Goal: Task Accomplishment & Management: Manage account settings

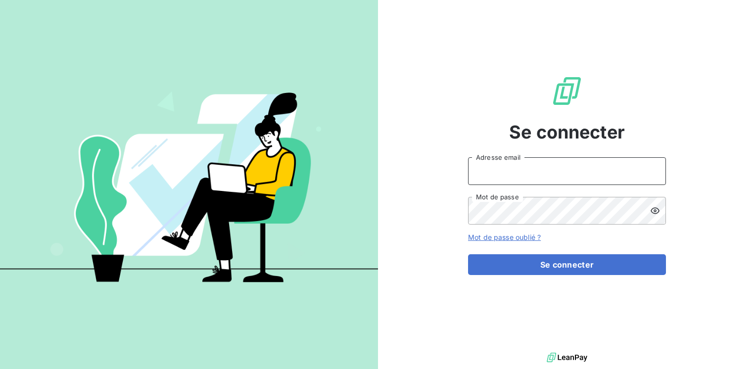
click at [513, 179] on input "Adresse email" at bounding box center [567, 171] width 198 height 28
type input "[EMAIL_ADDRESS][PERSON_NAME][DOMAIN_NAME]"
click at [655, 211] on icon at bounding box center [655, 211] width 9 height 6
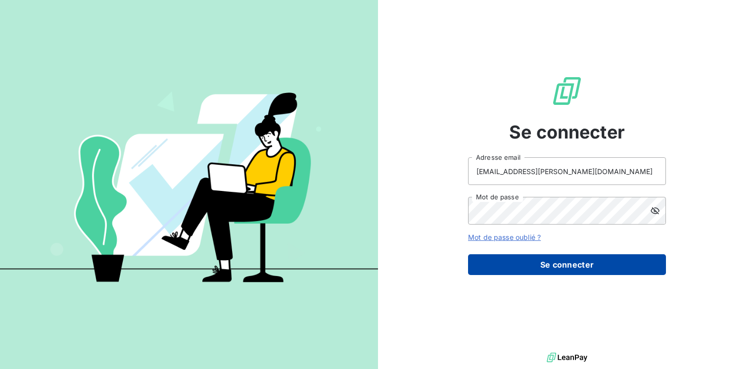
click at [571, 266] on button "Se connecter" at bounding box center [567, 264] width 198 height 21
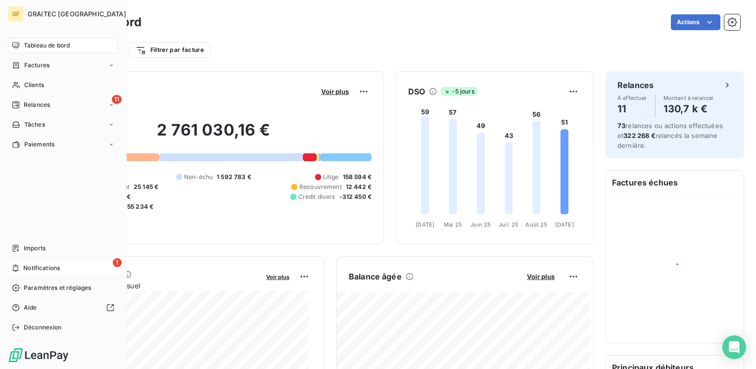
click at [26, 270] on span "Notifications" at bounding box center [41, 268] width 37 height 9
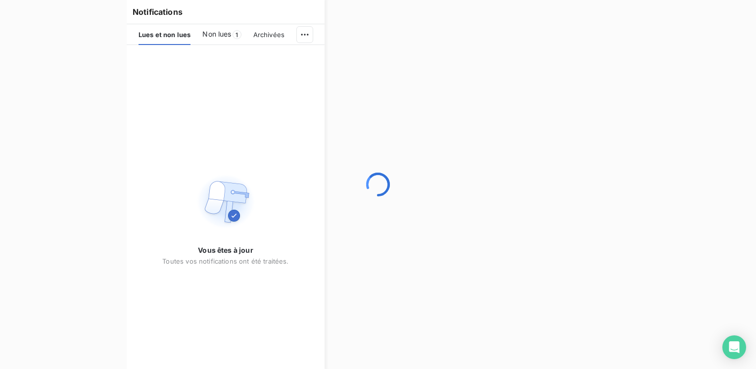
click at [226, 33] on span "Non lues" at bounding box center [216, 34] width 29 height 10
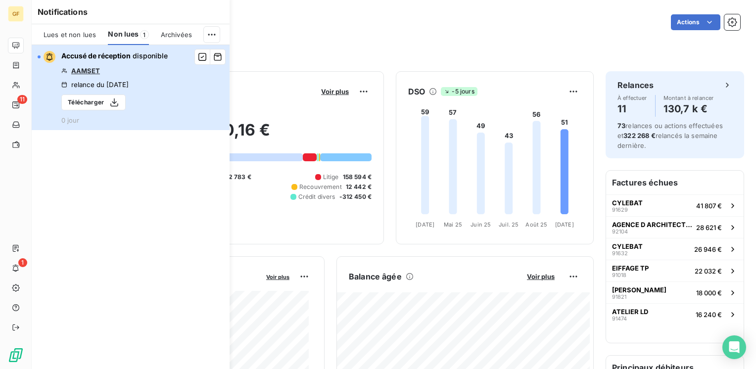
click at [124, 72] on div "Accusé de réception disponible AAMSET relance du [DATE] Télécharger 0 jour" at bounding box center [114, 87] width 106 height 73
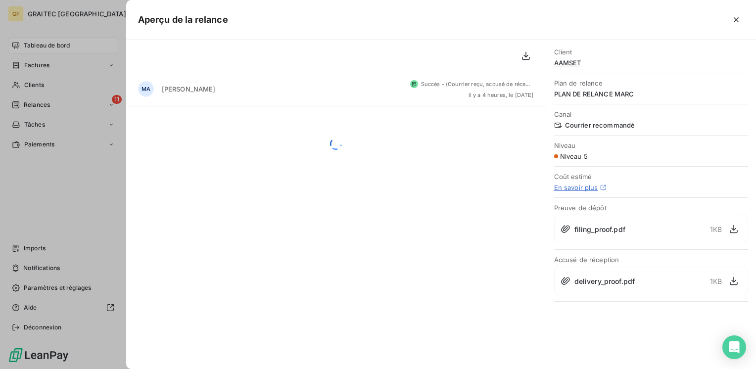
click at [38, 104] on div at bounding box center [378, 184] width 756 height 369
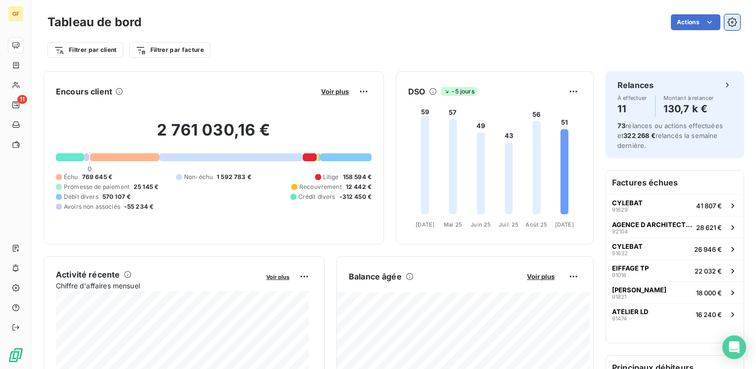
click at [727, 22] on icon "button" at bounding box center [732, 22] width 10 height 10
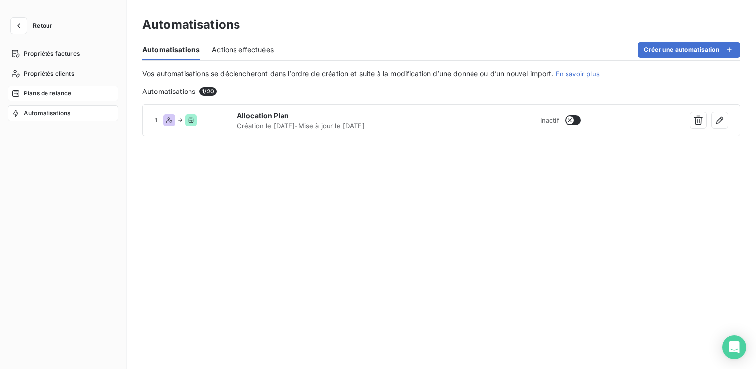
click at [48, 99] on div "Plans de relance" at bounding box center [63, 94] width 110 height 16
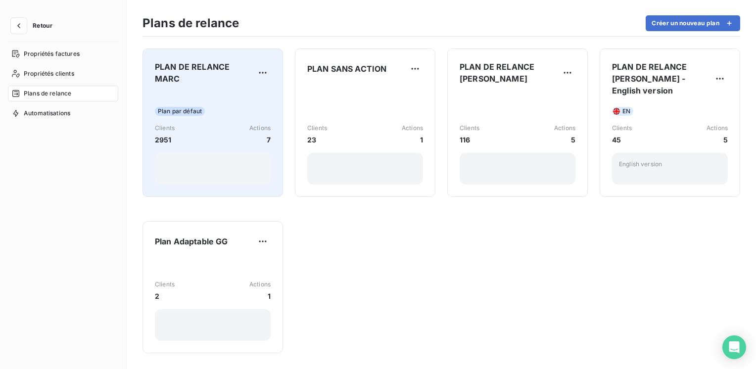
click at [196, 108] on span "Plan par défaut" at bounding box center [180, 111] width 50 height 9
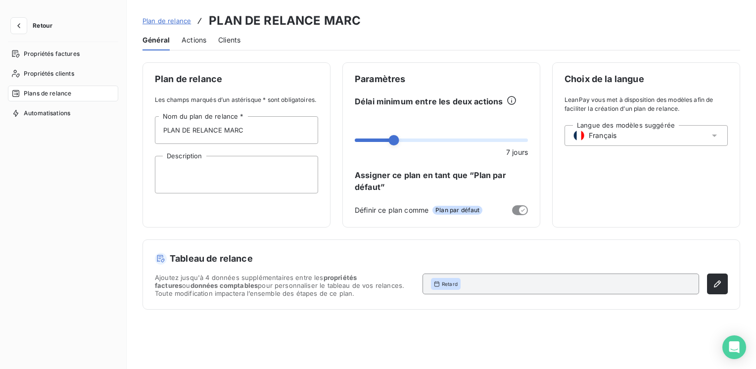
click at [189, 39] on span "Actions" at bounding box center [194, 40] width 25 height 10
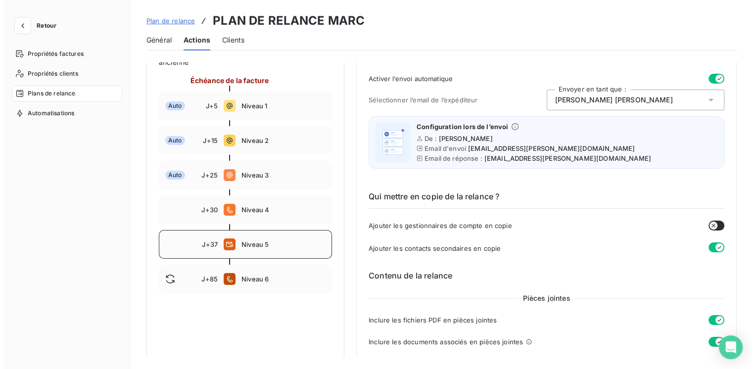
scroll to position [148, 0]
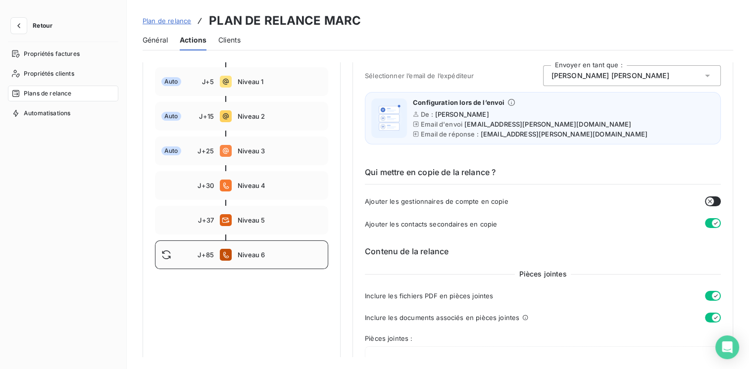
click at [243, 251] on span "Niveau 6" at bounding box center [280, 255] width 84 height 8
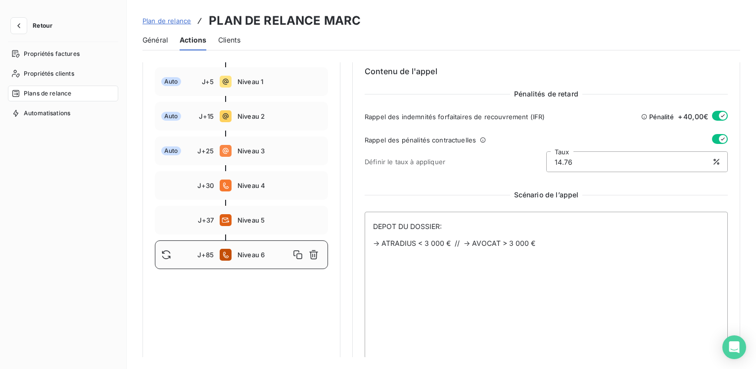
scroll to position [0, 0]
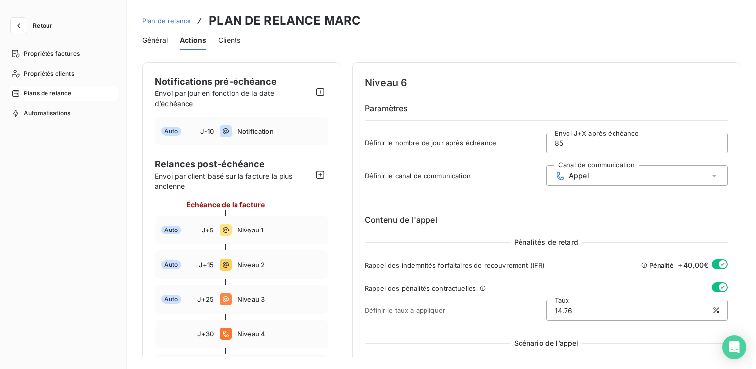
drag, startPoint x: 561, startPoint y: 141, endPoint x: 546, endPoint y: 142, distance: 14.9
click at [547, 142] on input "85" at bounding box center [637, 143] width 181 height 20
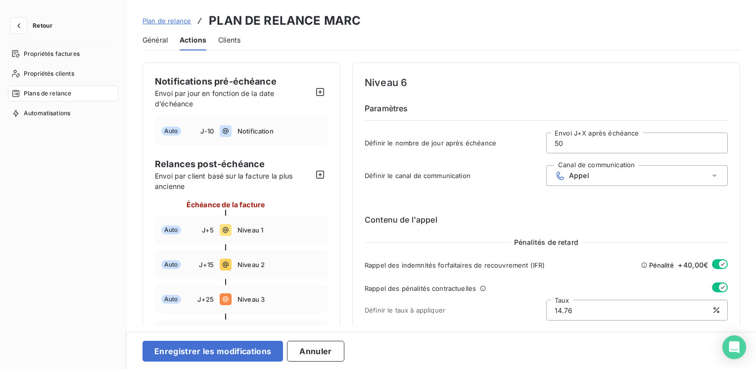
type input "50"
click at [710, 175] on icon at bounding box center [715, 176] width 10 height 10
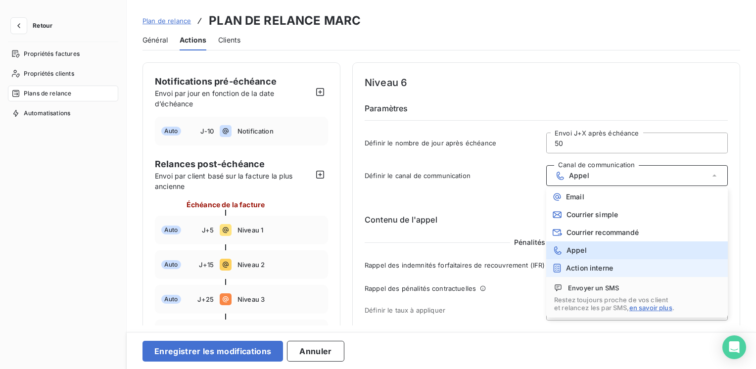
click at [588, 264] on span "Action interne" at bounding box center [589, 268] width 47 height 8
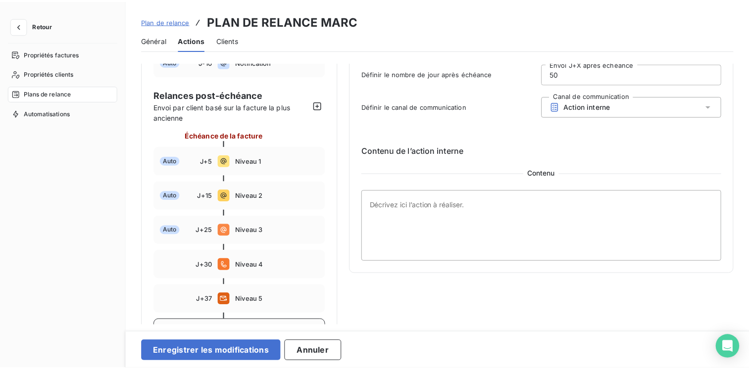
scroll to position [99, 0]
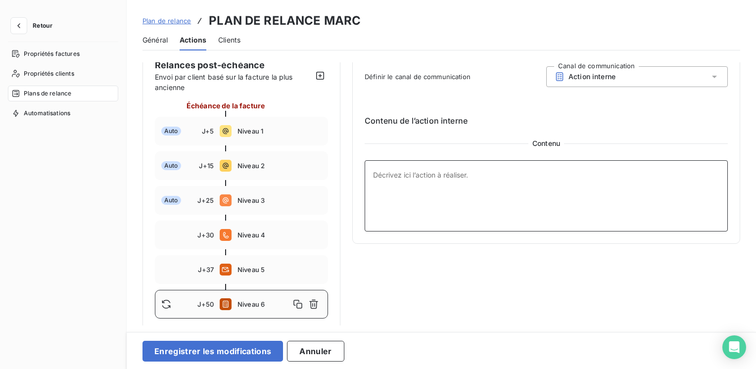
click at [372, 172] on textarea at bounding box center [546, 195] width 363 height 71
click at [374, 171] on textarea "RELANCE SALES COPIE FINANCE MANAGER" at bounding box center [546, 195] width 363 height 71
click at [374, 171] on textarea "1ER RELANCE SALES COPIE FINANCE MANAGER" at bounding box center [546, 195] width 363 height 71
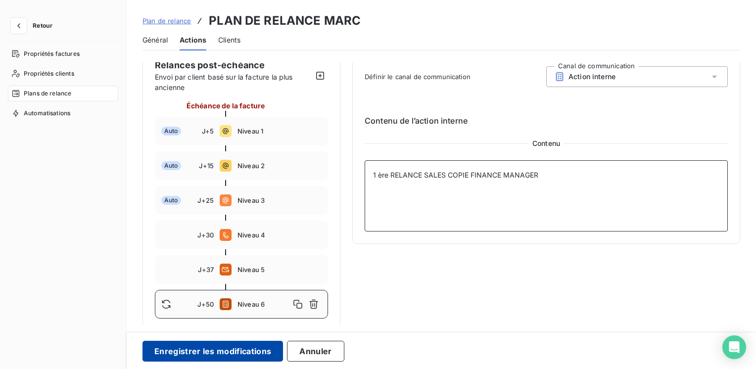
type textarea "1 ère RELANCE SALES COPIE FINANCE MANAGER"
click at [240, 349] on button "Enregistrer les modifications" at bounding box center [213, 351] width 141 height 21
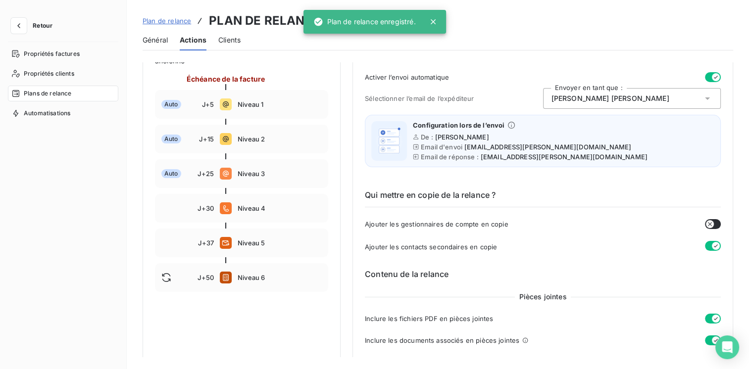
scroll to position [148, 0]
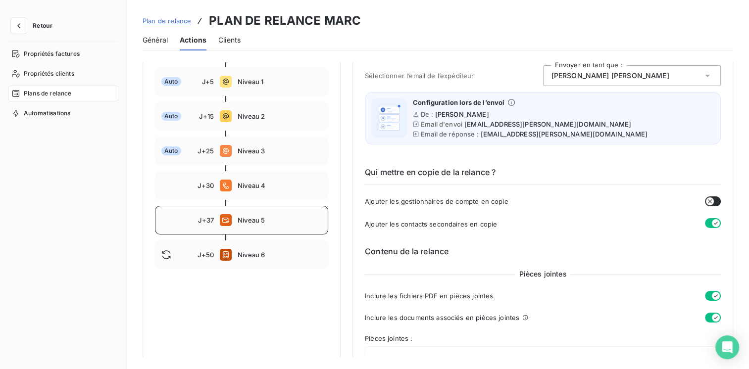
click at [267, 223] on span "Niveau 5" at bounding box center [280, 220] width 84 height 8
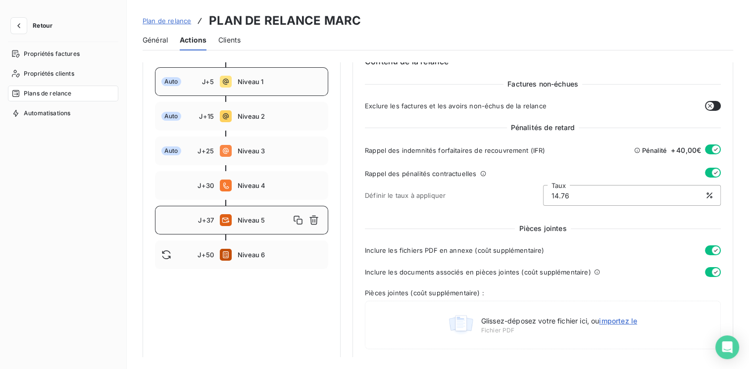
scroll to position [0, 0]
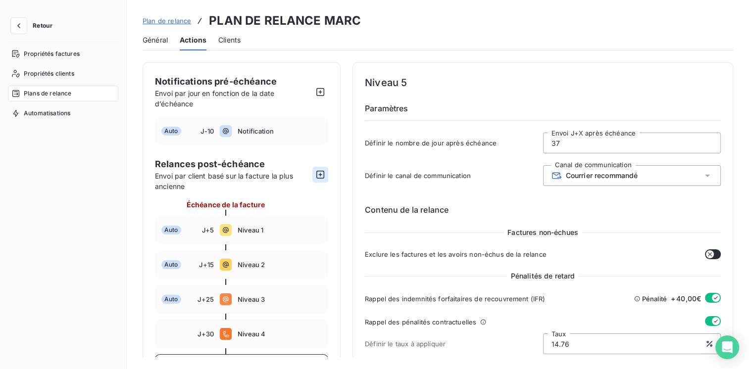
click at [319, 176] on icon "button" at bounding box center [320, 175] width 10 height 10
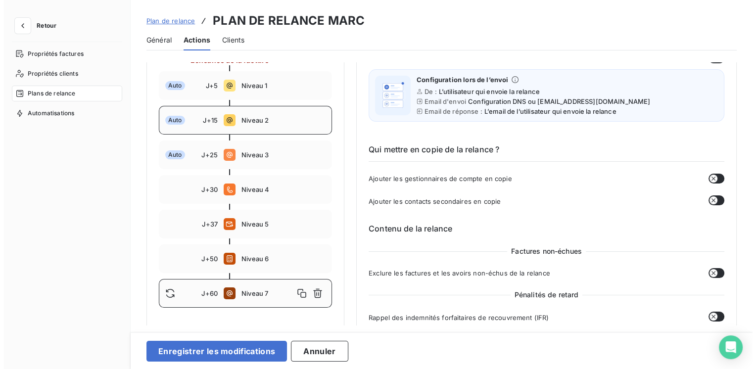
scroll to position [148, 0]
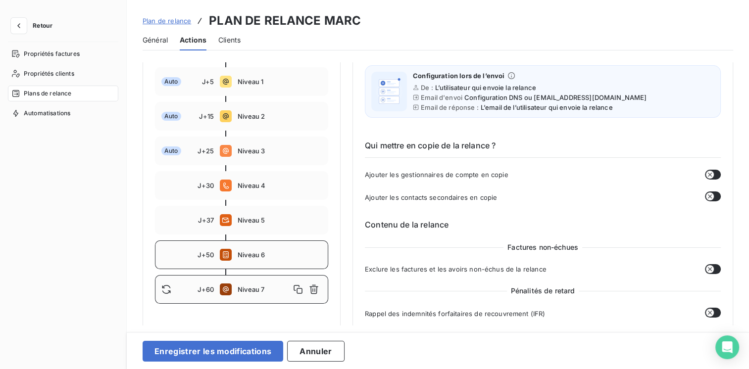
click at [255, 263] on div "J+50 Niveau 6" at bounding box center [241, 255] width 173 height 29
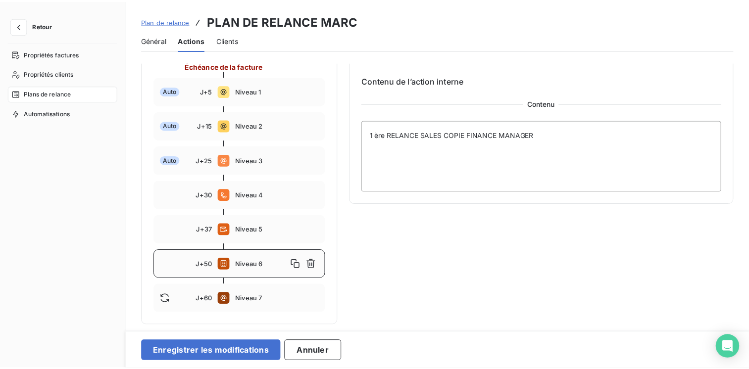
scroll to position [139, 0]
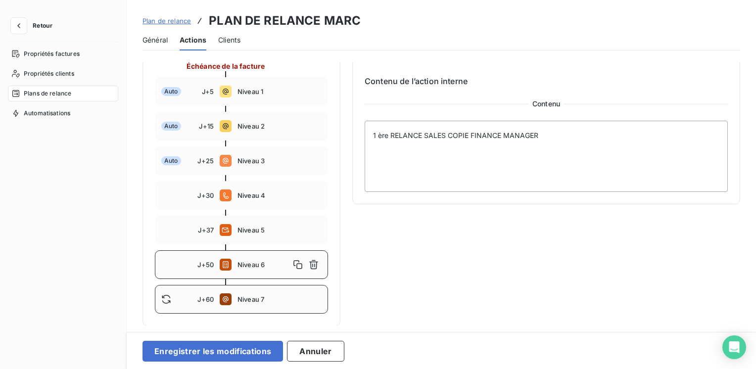
click at [246, 298] on span "Niveau 7" at bounding box center [280, 299] width 84 height 8
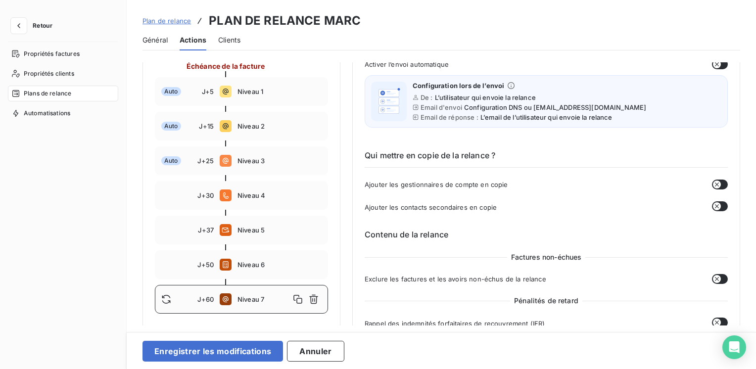
type input "60"
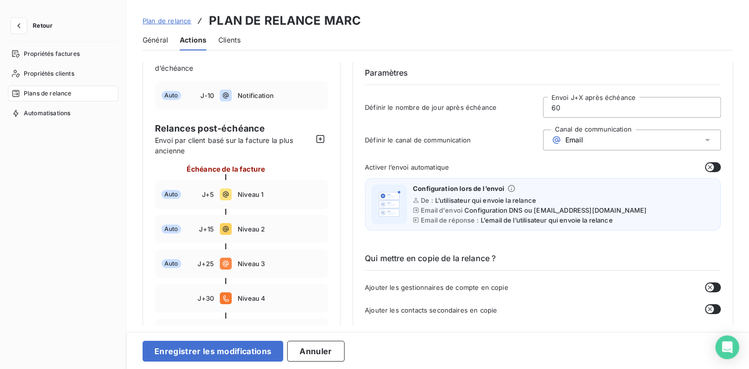
scroll to position [0, 0]
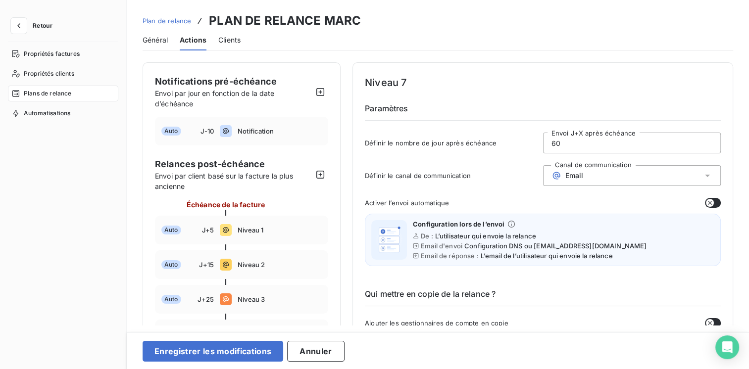
click at [702, 173] on icon at bounding box center [707, 176] width 10 height 10
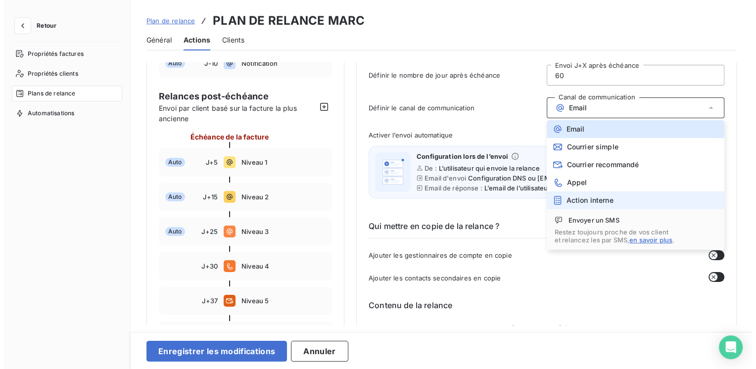
scroll to position [99, 0]
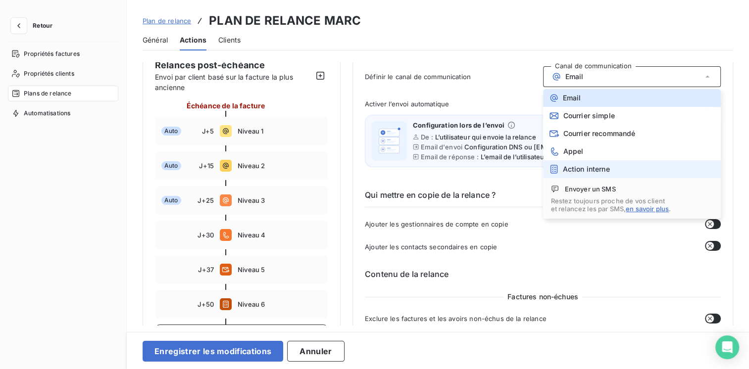
click at [590, 167] on span "Action interne" at bounding box center [586, 169] width 47 height 8
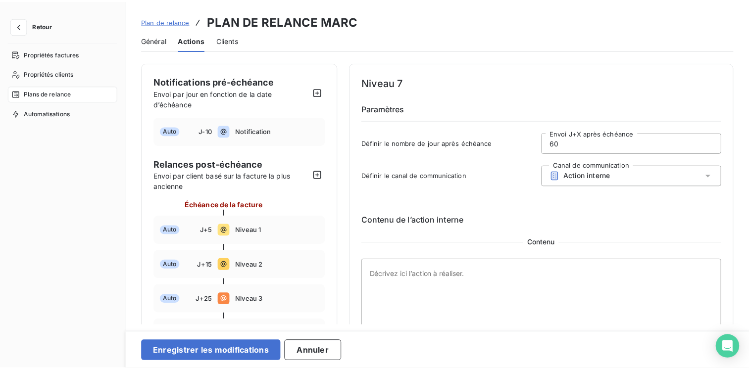
scroll to position [49, 0]
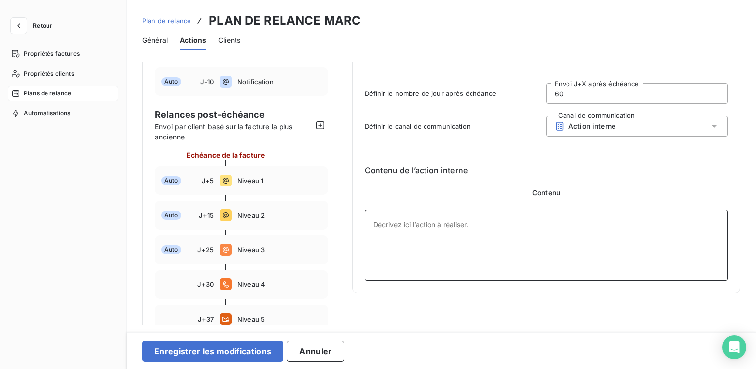
click at [374, 221] on textarea at bounding box center [546, 245] width 363 height 71
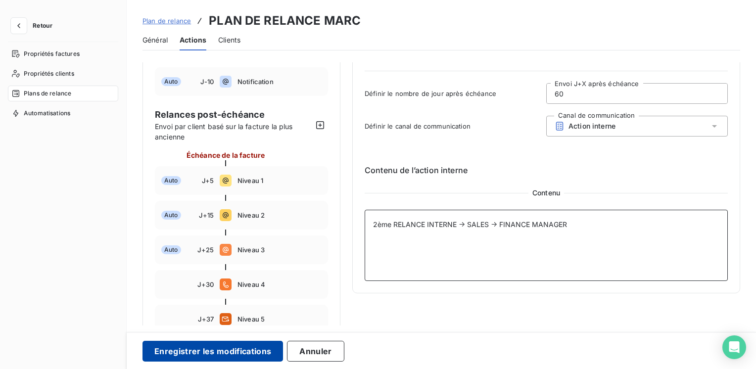
type textarea "2ème RELANCE INTERNE → SALES → FINANCE MANAGER"
click at [230, 347] on button "Enregistrer les modifications" at bounding box center [213, 351] width 141 height 21
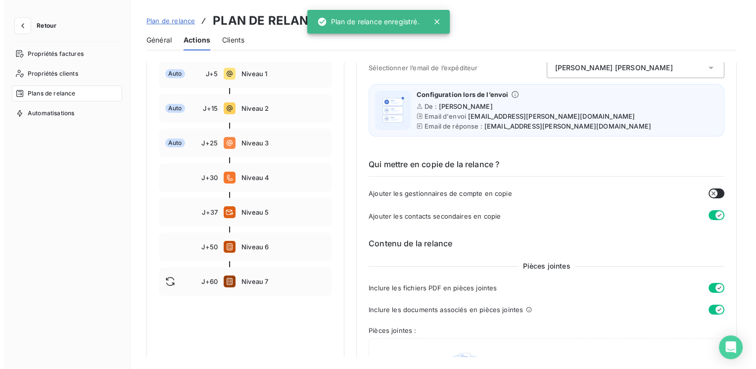
scroll to position [198, 0]
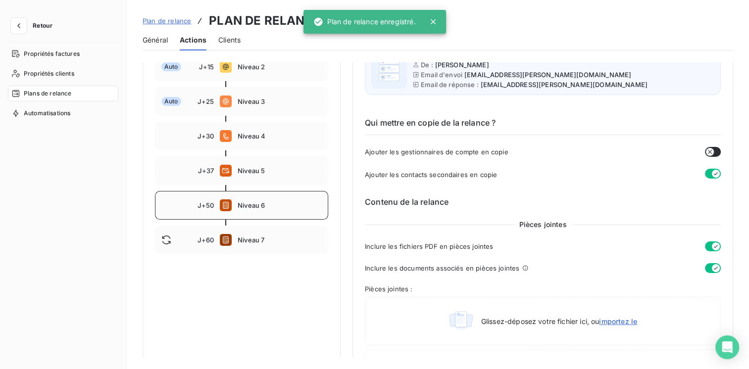
click at [275, 201] on div "J+50 Niveau 6" at bounding box center [241, 205] width 173 height 29
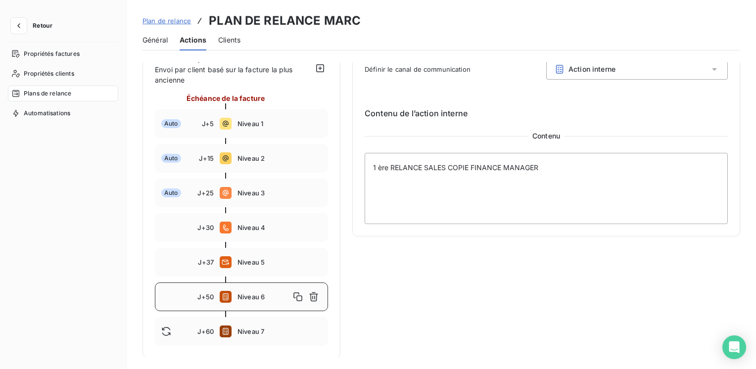
scroll to position [107, 0]
click at [261, 319] on div "J+60 Niveau 7" at bounding box center [241, 331] width 173 height 29
type input "60"
type textarea "2ème RELANCE INTERNE → SALES → FINANCE MANAGER"
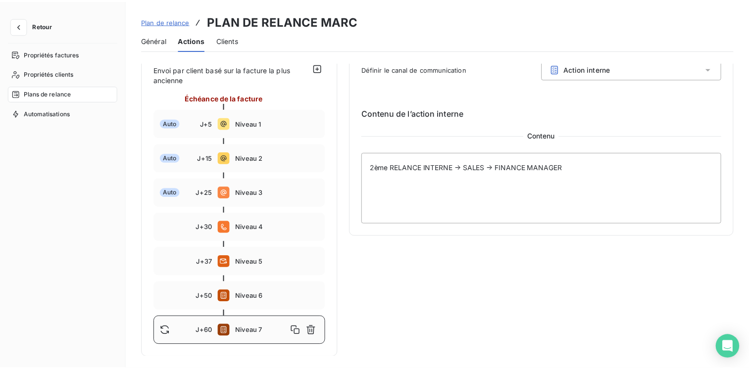
scroll to position [0, 0]
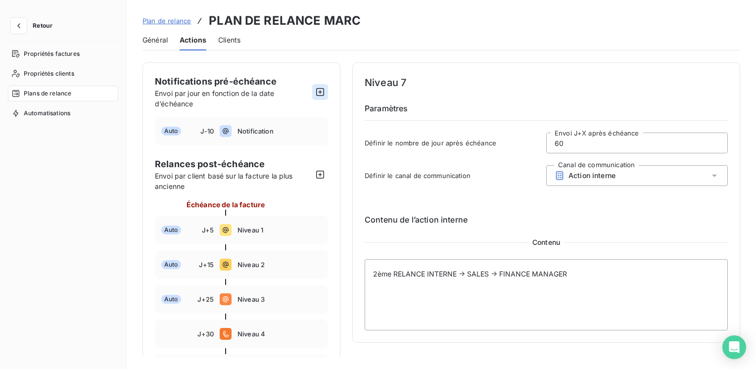
click at [323, 94] on icon "button" at bounding box center [320, 92] width 10 height 10
type input "-15"
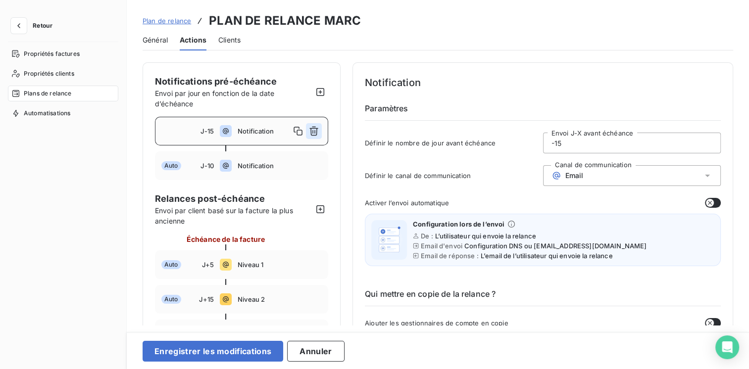
click at [314, 132] on icon "button" at bounding box center [314, 131] width 10 height 10
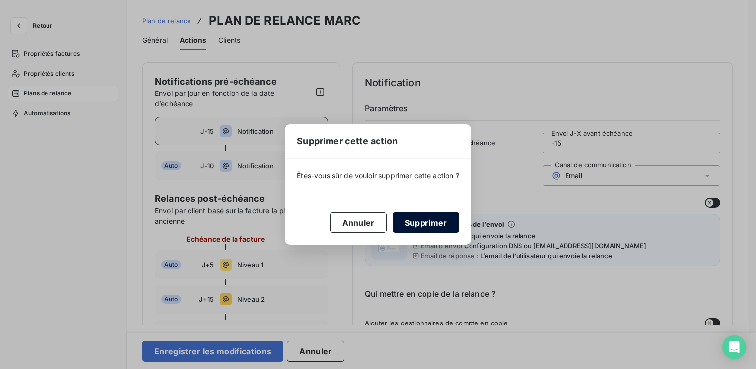
click at [411, 223] on button "Supprimer" at bounding box center [426, 222] width 66 height 21
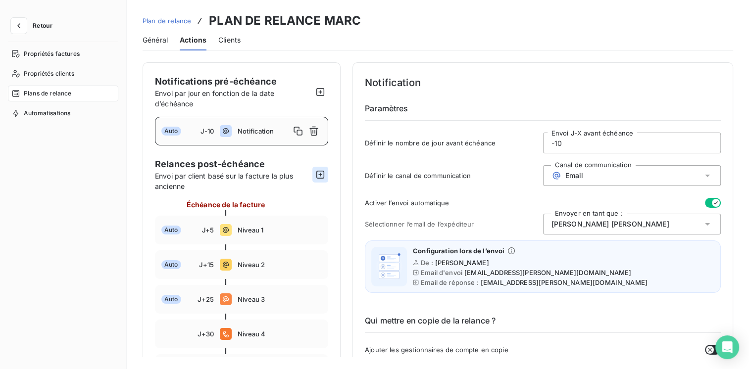
click at [321, 175] on icon "button" at bounding box center [320, 175] width 10 height 10
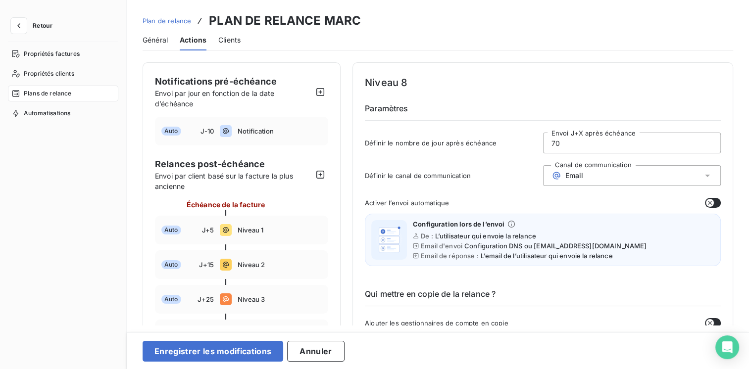
drag, startPoint x: 562, startPoint y: 144, endPoint x: 549, endPoint y: 147, distance: 12.8
click at [549, 147] on input "70" at bounding box center [631, 143] width 177 height 20
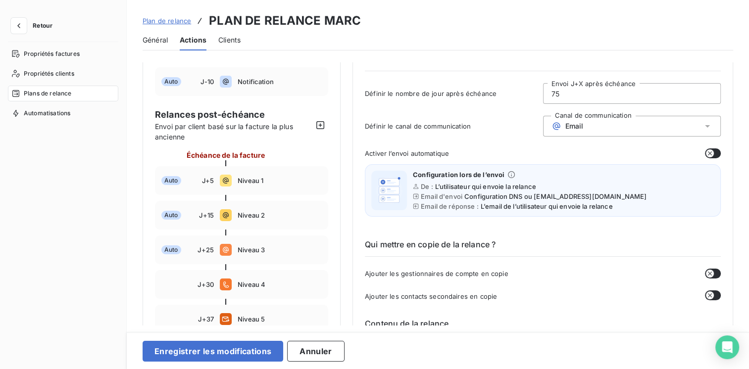
type input "75"
click at [675, 122] on div "Email" at bounding box center [632, 126] width 178 height 21
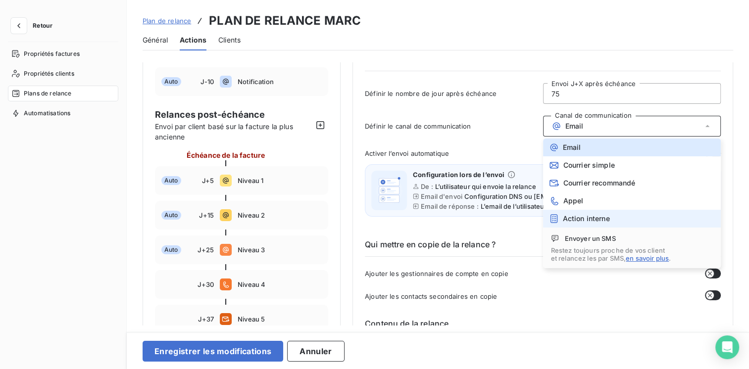
click at [589, 218] on span "Action interne" at bounding box center [586, 219] width 47 height 8
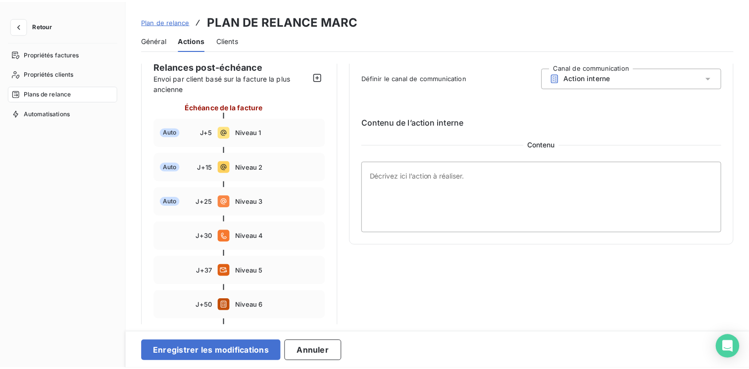
scroll to position [148, 0]
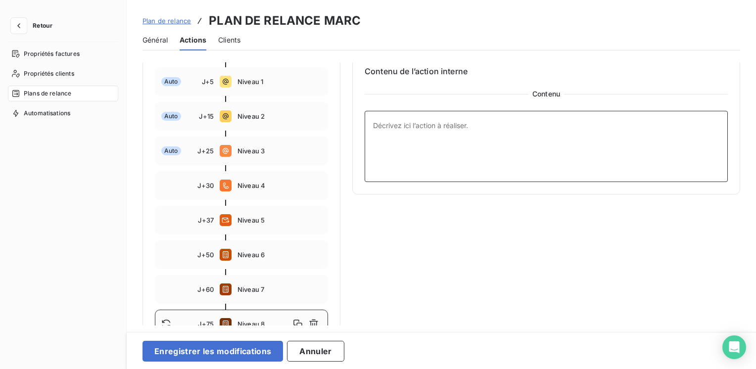
click at [386, 124] on textarea at bounding box center [546, 146] width 363 height 71
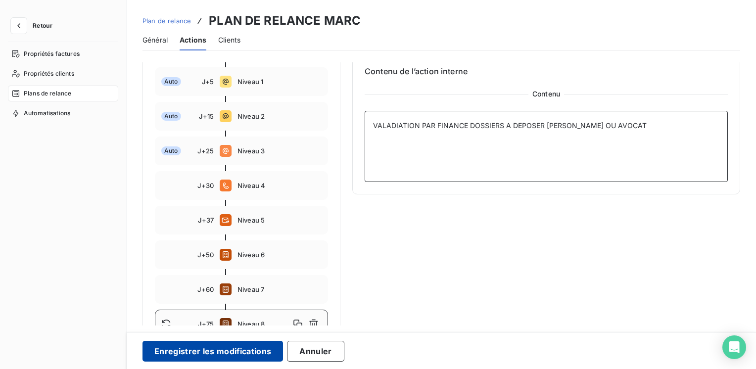
type textarea "VALADIATION PAR FINANCE DOSSIERS A DEPOSER [PERSON_NAME] OU AVOCAT"
click at [230, 349] on button "Enregistrer les modifications" at bounding box center [213, 351] width 141 height 21
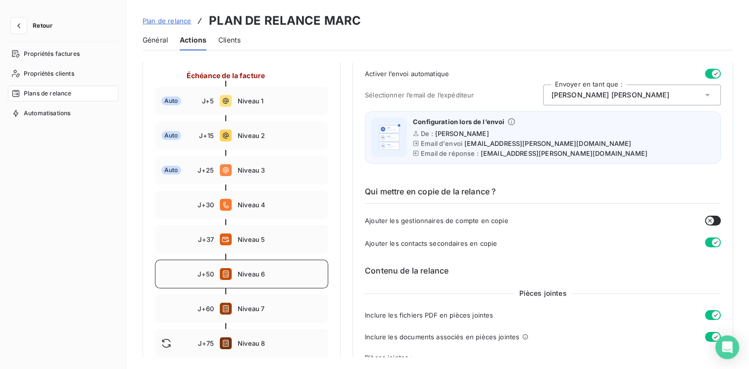
scroll to position [0, 0]
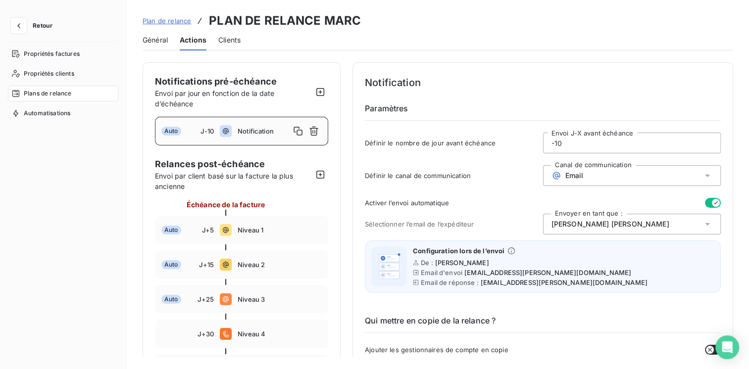
click at [274, 134] on span "Notification" at bounding box center [264, 131] width 52 height 8
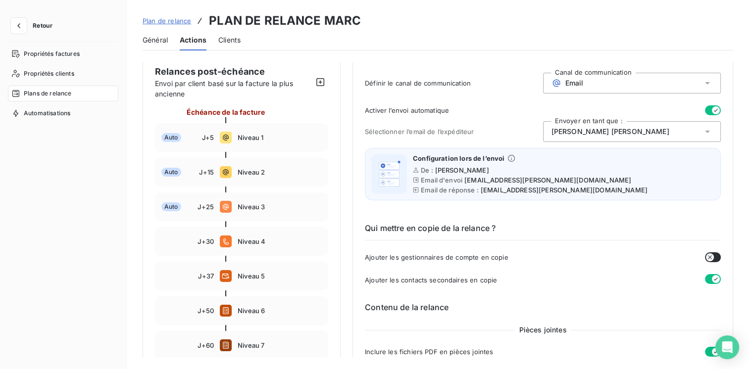
scroll to position [99, 0]
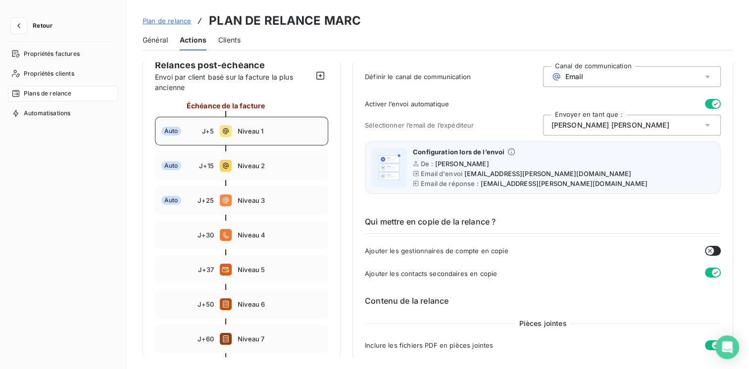
click at [261, 137] on div "Auto J+5 Niveau 1" at bounding box center [241, 131] width 173 height 29
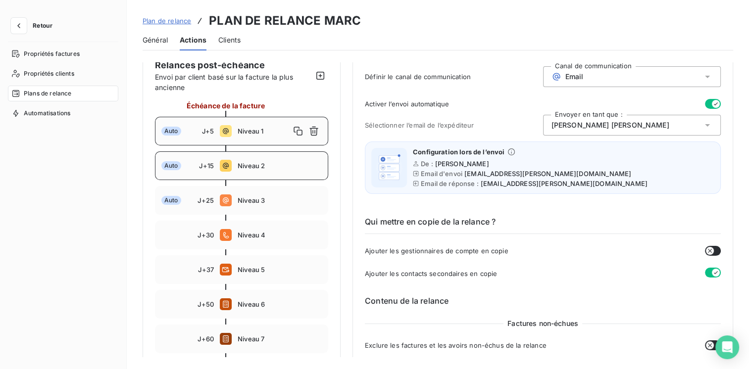
click at [261, 169] on span "Niveau 2" at bounding box center [280, 166] width 84 height 8
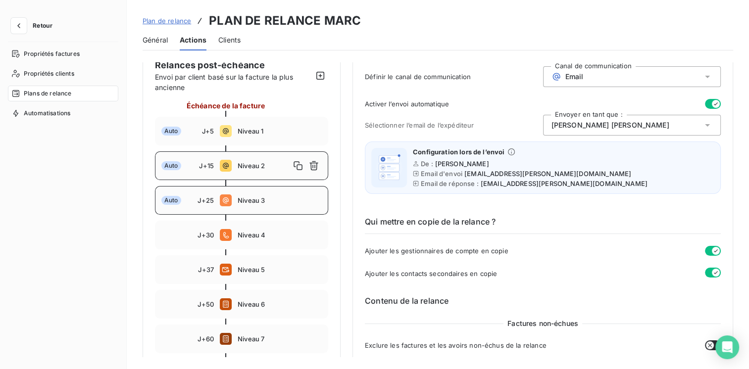
click at [249, 207] on div "Auto J+25 Niveau 3" at bounding box center [241, 200] width 173 height 29
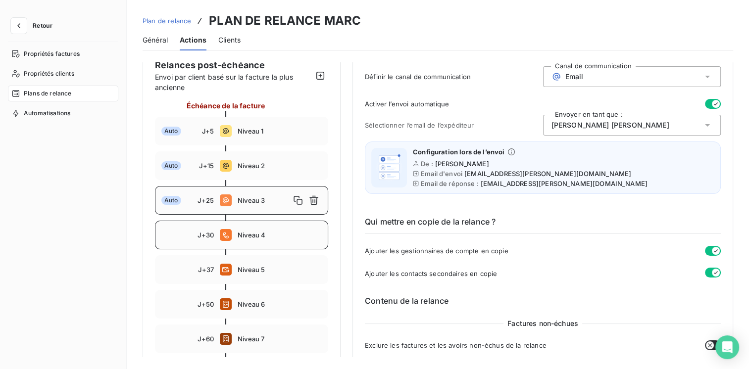
click at [259, 233] on span "Niveau 4" at bounding box center [280, 235] width 84 height 8
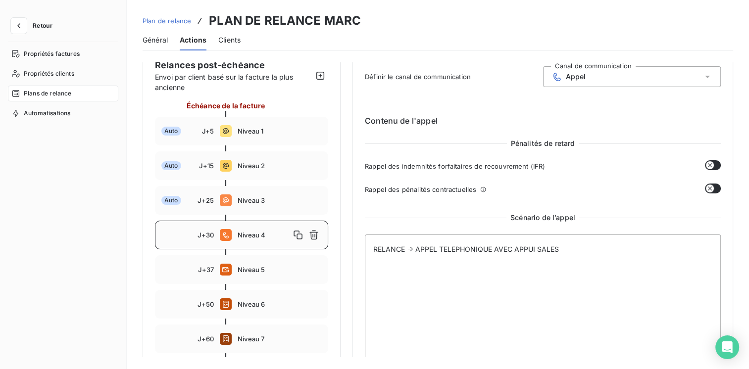
type input "30"
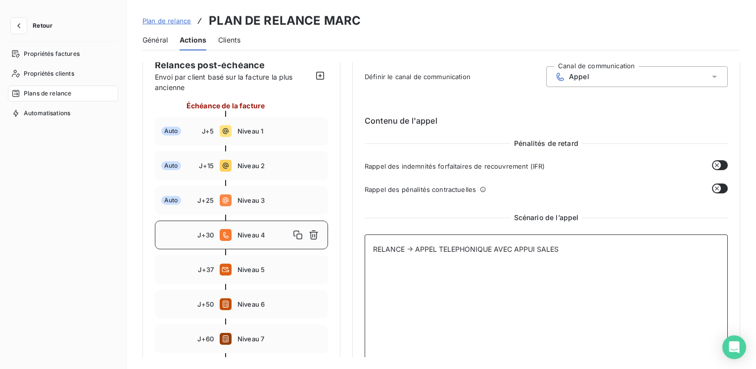
drag, startPoint x: 495, startPoint y: 245, endPoint x: 566, endPoint y: 245, distance: 70.8
click at [566, 245] on textarea "RELANCE → APPEL TELEPHONIQUE AVEC APPUI SALES" at bounding box center [546, 308] width 363 height 147
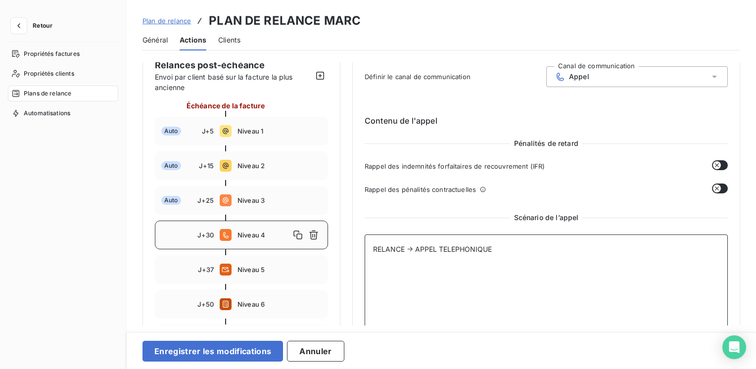
click at [408, 247] on textarea "RELANCE → APPEL TELEPHONIQUE" at bounding box center [546, 308] width 363 height 147
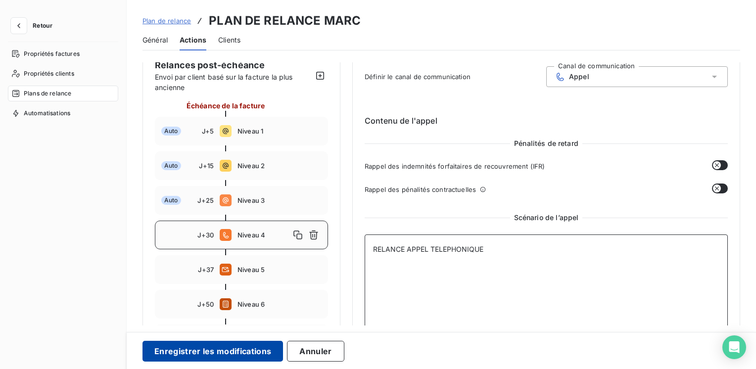
type textarea "RELANCE APPEL TELEPHONIQUE"
click at [215, 353] on button "Enregistrer les modifications" at bounding box center [213, 351] width 141 height 21
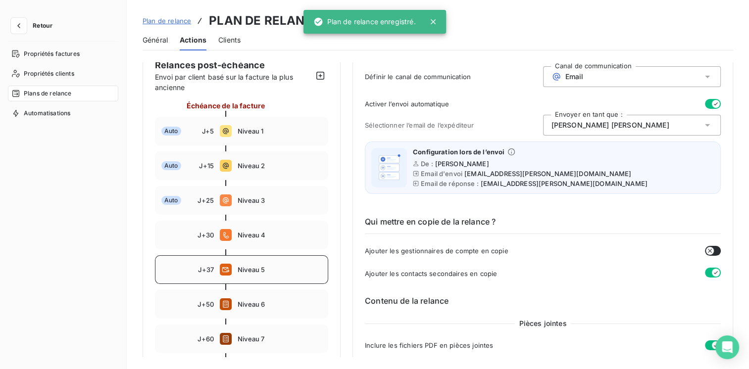
click at [269, 257] on div "J+37 Niveau 5" at bounding box center [241, 269] width 173 height 29
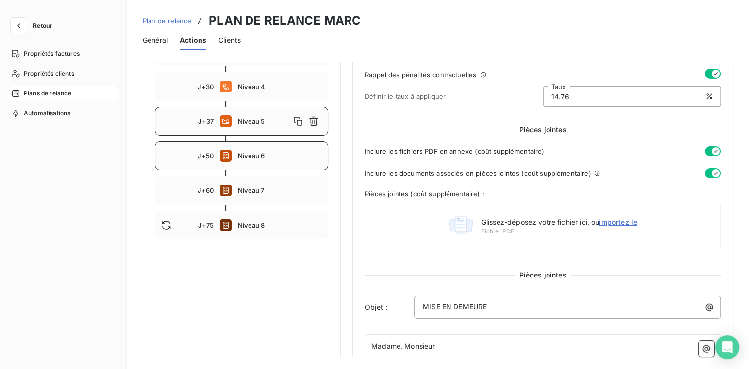
click at [278, 163] on div "J+50 Niveau 6" at bounding box center [241, 156] width 173 height 29
type input "50"
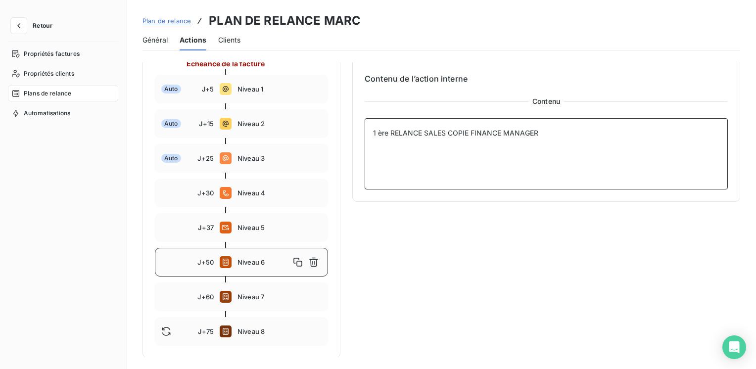
click at [449, 131] on textarea "1 ère RELANCE SALES COPIE FINANCE MANAGER" at bounding box center [546, 153] width 363 height 71
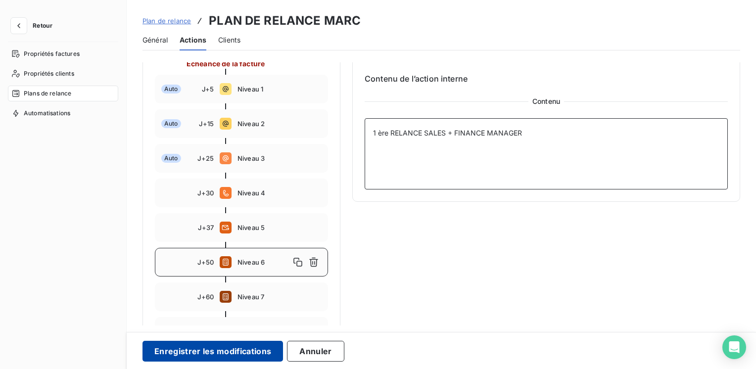
type textarea "1 ère RELANCE SALES + FINANCE MANAGER"
click at [242, 357] on button "Enregistrer les modifications" at bounding box center [213, 351] width 141 height 21
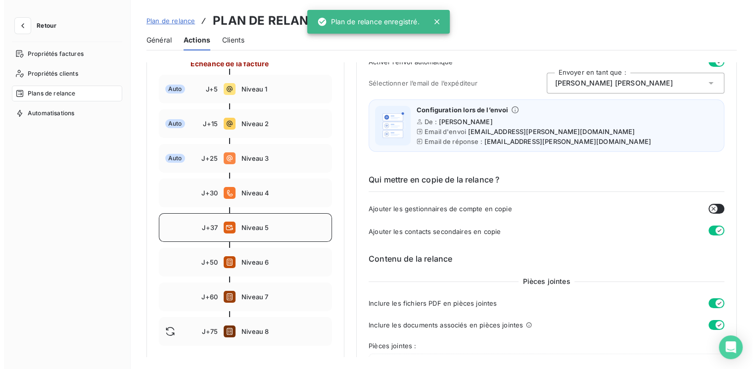
scroll to position [191, 0]
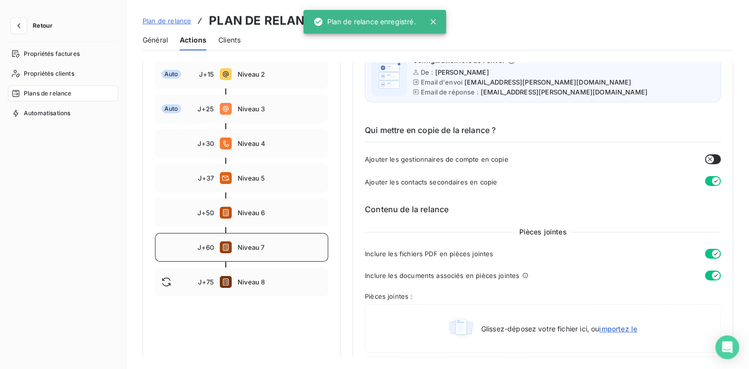
click at [273, 247] on span "Niveau 7" at bounding box center [280, 247] width 84 height 8
type input "60"
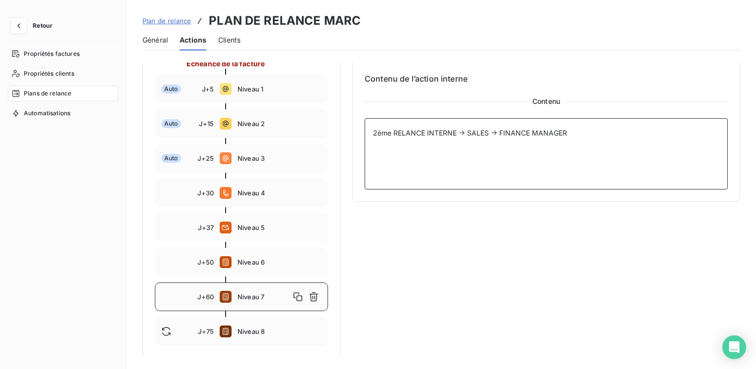
drag, startPoint x: 459, startPoint y: 130, endPoint x: 485, endPoint y: 126, distance: 26.6
click at [460, 130] on textarea "2ème RELANCE INTERNE → SALES → FINANCE MANAGER" at bounding box center [546, 153] width 363 height 71
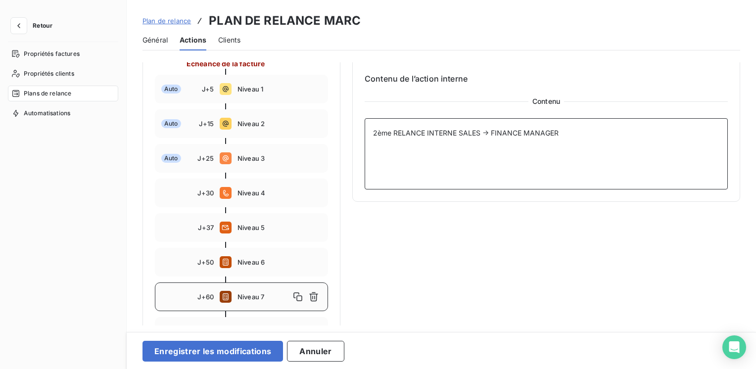
click at [484, 130] on textarea "2ème RELANCE INTERNE SALES → FINANCE MANAGER" at bounding box center [546, 153] width 363 height 71
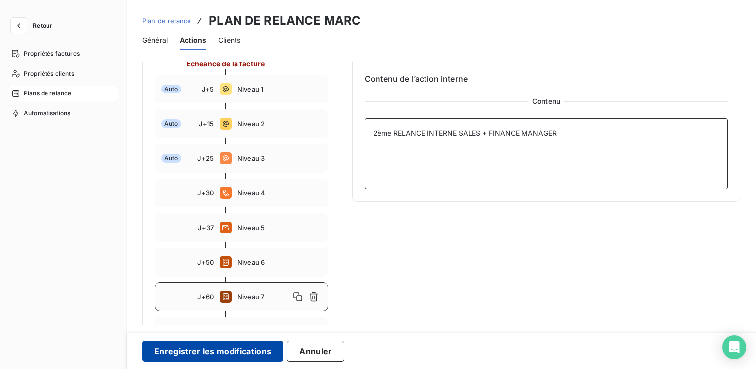
type textarea "2ème RELANCE INTERNE SALES + FINANCE MANAGER"
click at [229, 352] on button "Enregistrer les modifications" at bounding box center [213, 351] width 141 height 21
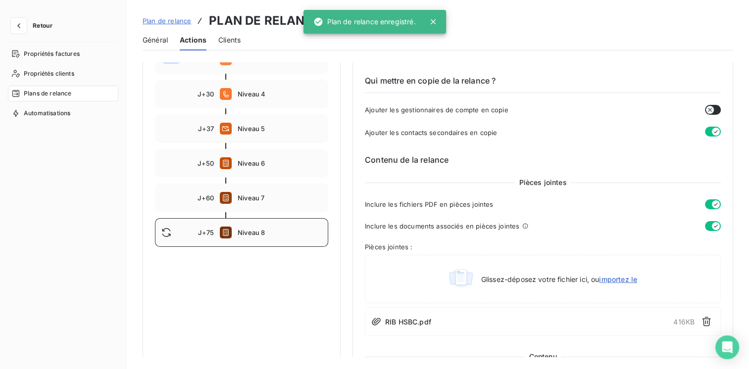
click at [286, 235] on span "Niveau 8" at bounding box center [280, 233] width 84 height 8
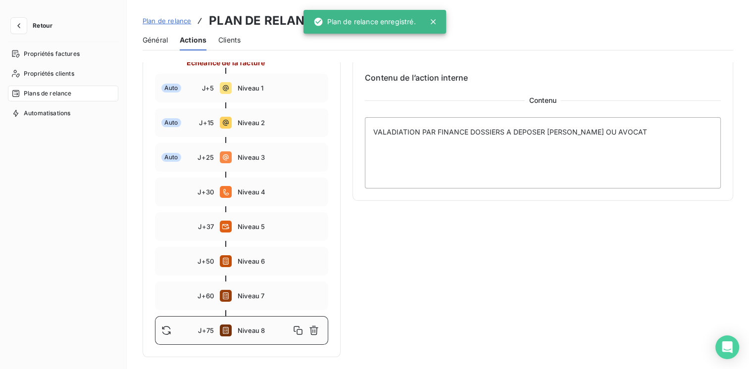
type input "75"
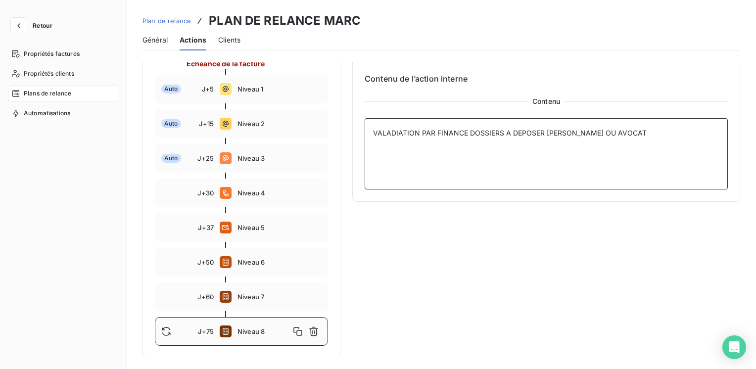
click at [385, 129] on textarea "VALADIATION PAR FINANCE DOSSIERS A DEPOSER [PERSON_NAME] OU AVOCAT" at bounding box center [546, 153] width 363 height 71
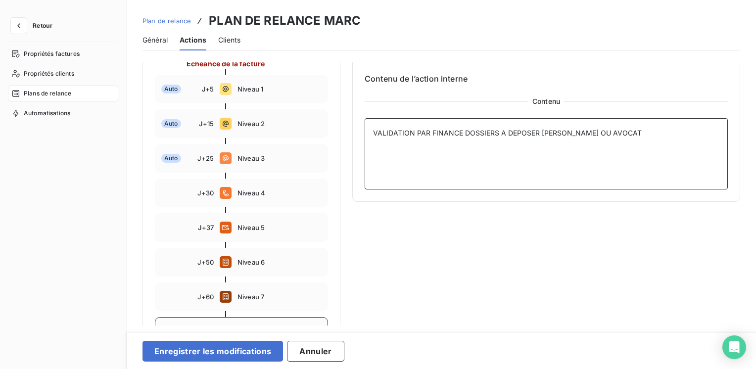
click at [461, 128] on textarea "VALIDATION PAR FINANCE DOSSIERS A DEPOSER [PERSON_NAME] OU AVOCAT" at bounding box center [546, 153] width 363 height 71
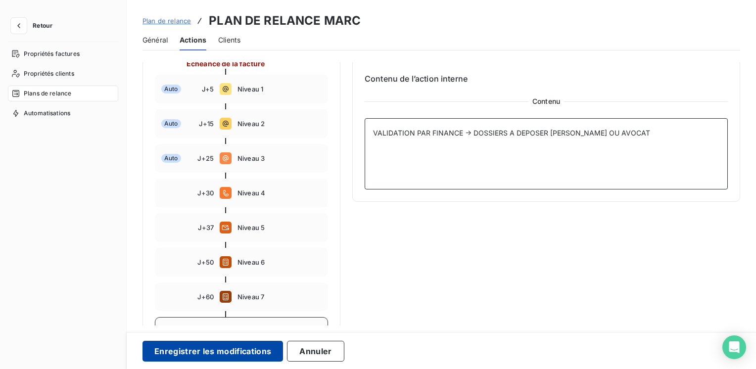
type textarea "VALIDATION PAR FINANCE → DOSSIERS A DEPOSER [PERSON_NAME] OU AVOCAT"
click at [229, 349] on button "Enregistrer les modifications" at bounding box center [213, 351] width 141 height 21
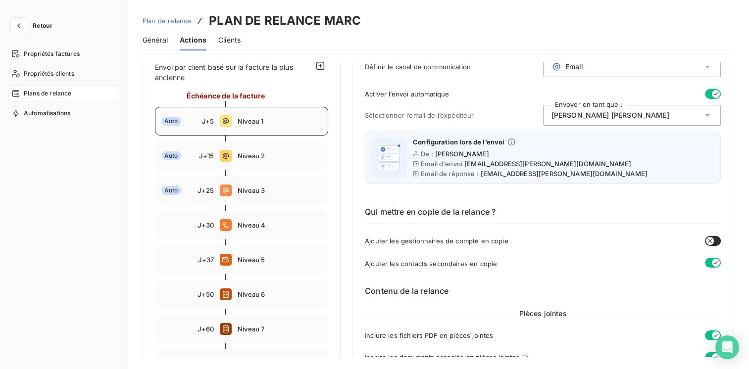
scroll to position [92, 0]
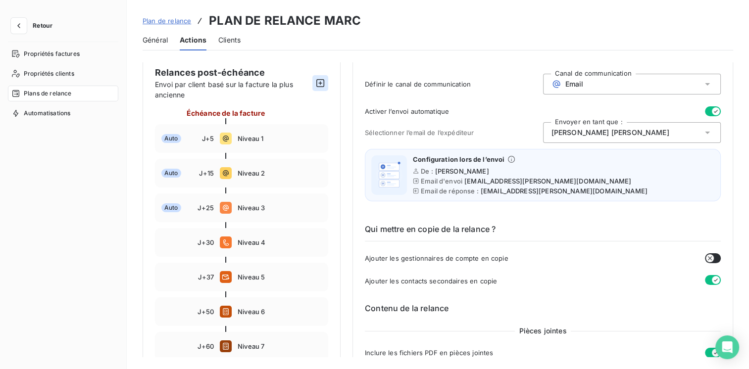
click at [325, 83] on icon "button" at bounding box center [320, 83] width 10 height 10
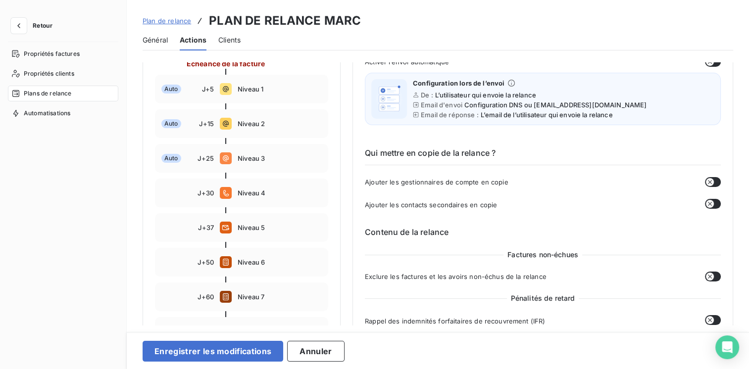
scroll to position [240, 0]
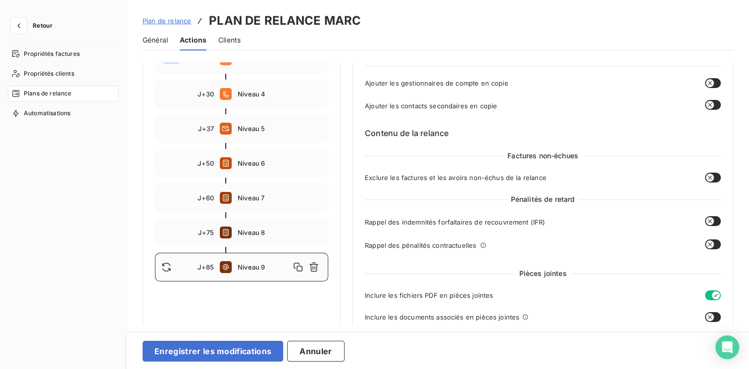
click at [244, 261] on div "Niveau 9" at bounding box center [280, 267] width 84 height 16
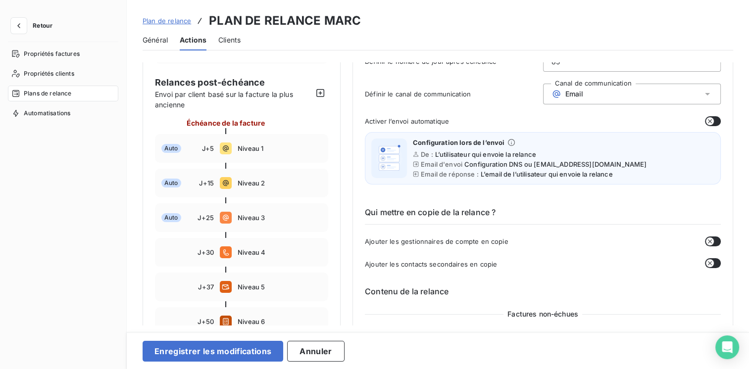
scroll to position [42, 0]
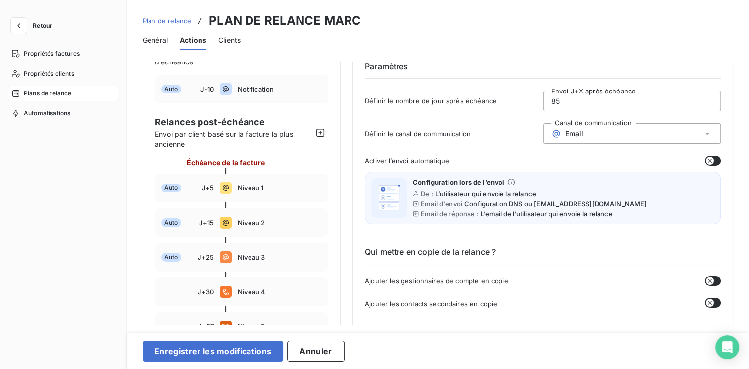
drag, startPoint x: 562, startPoint y: 100, endPoint x: 546, endPoint y: 104, distance: 16.7
click at [546, 104] on input "85" at bounding box center [631, 101] width 177 height 20
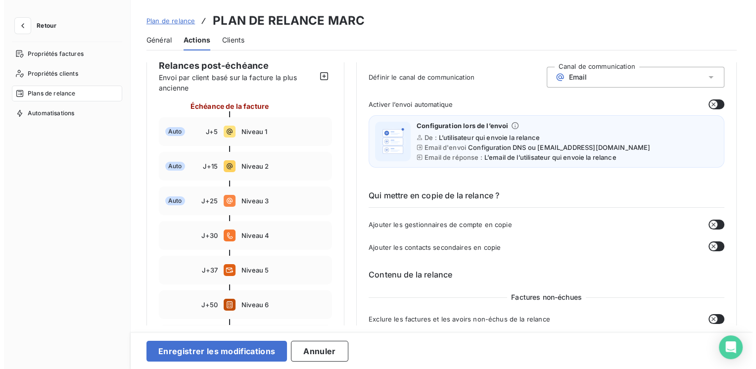
scroll to position [0, 0]
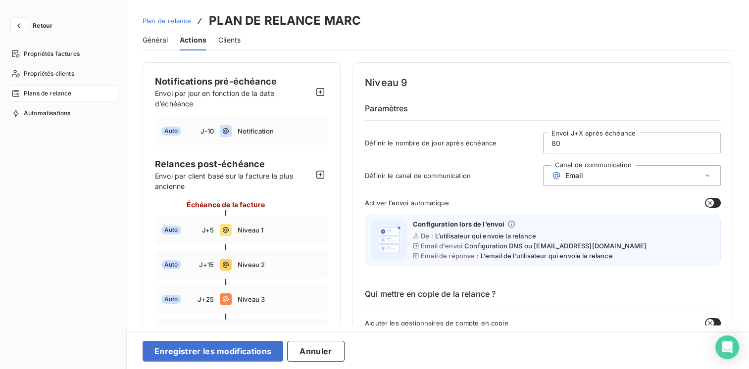
type input "80"
click at [689, 176] on div "Email" at bounding box center [632, 175] width 178 height 21
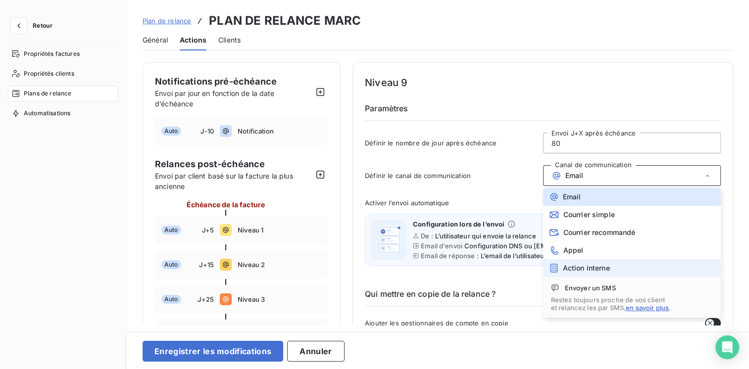
click at [580, 263] on div "Action interne" at bounding box center [579, 268] width 61 height 10
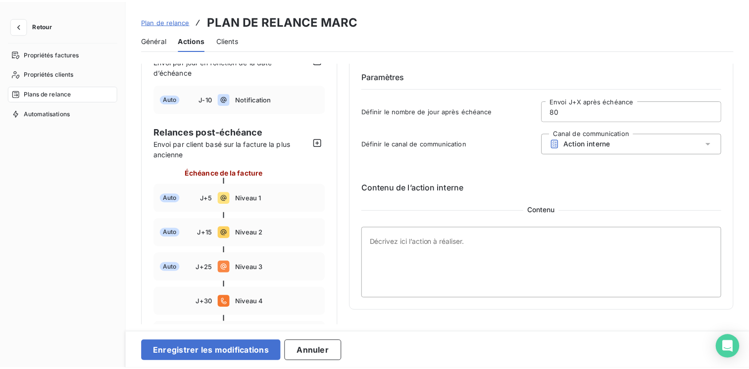
scroll to position [49, 0]
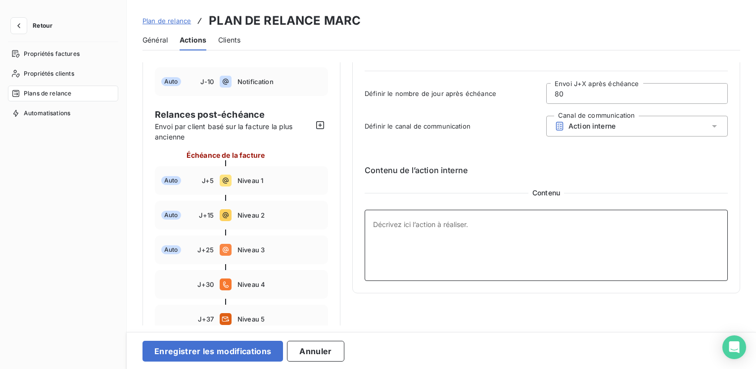
click at [388, 221] on textarea at bounding box center [546, 245] width 363 height 71
click at [378, 241] on textarea "DEPOT DOSSIER <<<<<" at bounding box center [546, 245] width 363 height 71
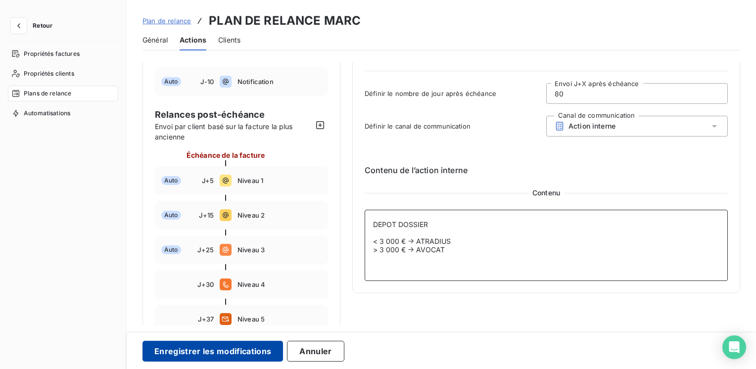
type textarea "DEPOT DOSSIER < 3 000 € → ATRADIUS > 3 000 € → AVOCAT"
click at [210, 351] on button "Enregistrer les modifications" at bounding box center [213, 351] width 141 height 21
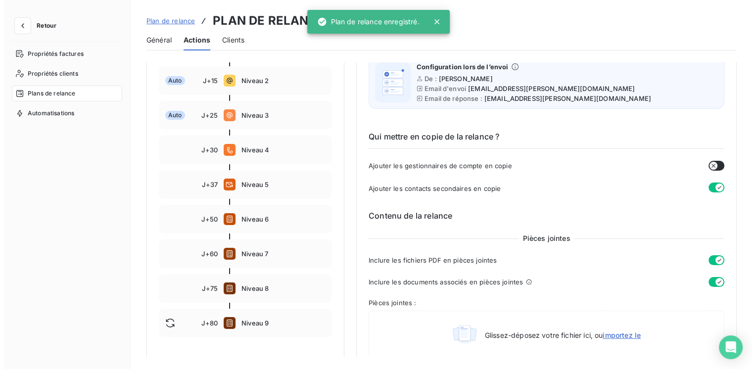
scroll to position [198, 0]
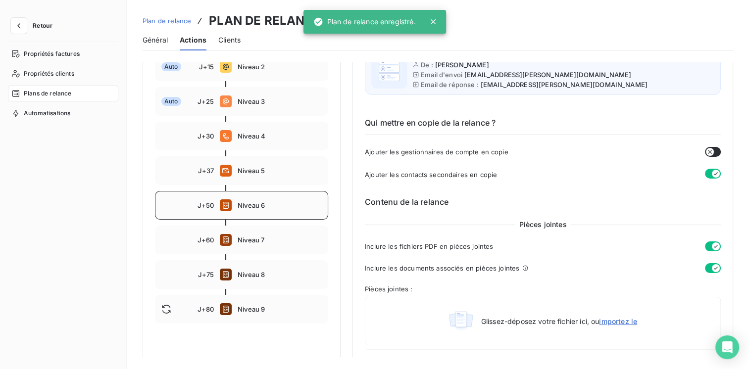
click at [281, 213] on div "J+50 Niveau 6" at bounding box center [241, 205] width 173 height 29
type input "50"
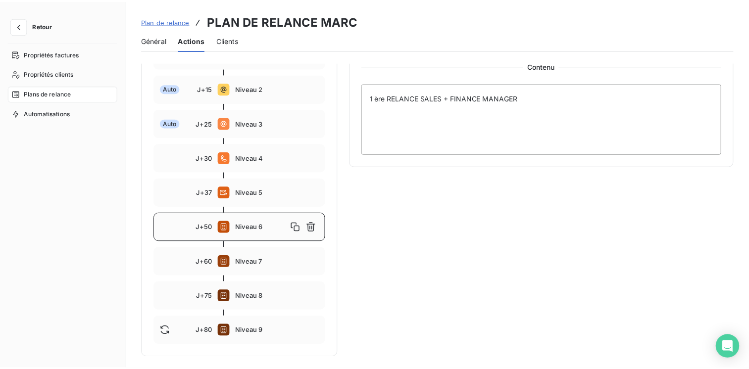
scroll to position [127, 0]
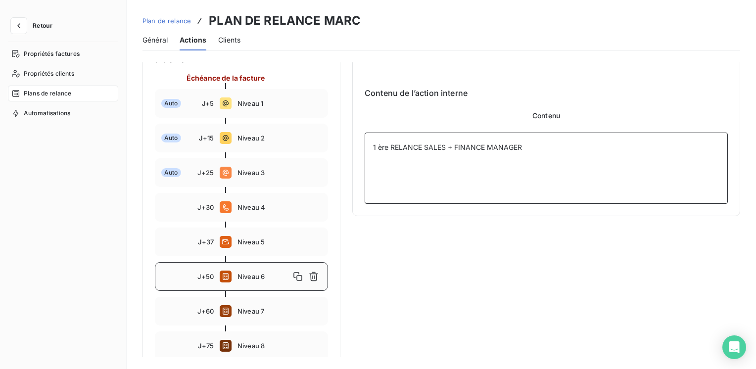
click at [445, 147] on textarea "1 ère RELANCE SALES + FINANCE MANAGER" at bounding box center [546, 168] width 363 height 71
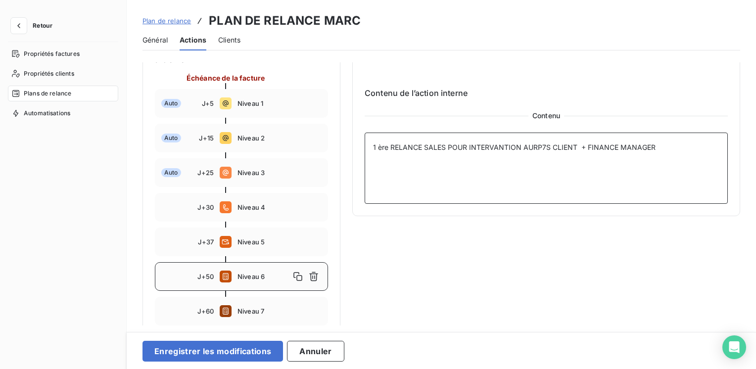
click at [540, 144] on textarea "1 ère RELANCE SALES POUR INTERVANTION AURP7S CLIENT + FINANCE MANAGER" at bounding box center [546, 168] width 363 height 71
click at [531, 144] on textarea "1 ère RELANCE SALES POUR INTERVANTION AURP7S CLIENT + FINANCE MANAGER" at bounding box center [546, 168] width 363 height 71
click at [493, 143] on textarea "1 ère RELANCE SALES POUR INTERVANTION AUPRES CLIENT + FINANCE MANAGER" at bounding box center [546, 168] width 363 height 71
click at [579, 144] on textarea "1 ère RELANCE SALES POUR INTERVENTION AUPRES CLIENT + FINANCE MANAGER" at bounding box center [546, 168] width 363 height 71
click at [383, 153] on textarea "1 ère RELANCE SALES POUR INTERVENTION AUPRES CLIENT + FINANCE MANAGER" at bounding box center [546, 168] width 363 height 71
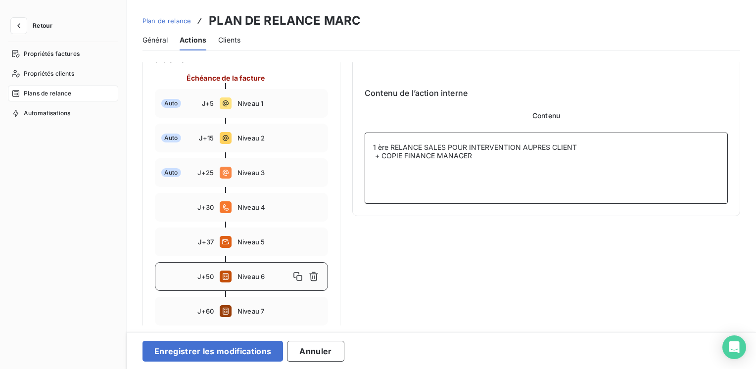
click at [593, 145] on textarea "1 ère RELANCE SALES POUR INTERVENTION AUPRES CLIENT + COPIE FINANCE MANAGER" at bounding box center [546, 168] width 363 height 71
click at [582, 143] on textarea "1 ère RELANCE SALES POUR INTERVENTION AUPRES CLIENT =COPIE FINANCE MANAGER" at bounding box center [546, 168] width 363 height 71
drag, startPoint x: 575, startPoint y: 144, endPoint x: 394, endPoint y: 148, distance: 180.7
click at [393, 148] on textarea "1 ère RELANCE SALES POUR INTERVENTION AUPRES CLIENT + COPIE FINANCE MANAGER" at bounding box center [546, 168] width 363 height 71
click at [409, 162] on textarea "1 ère RELANCE SALES POUR INTERVENTION AUPRES CLIENT + COPIE FINANCE MANAGER" at bounding box center [546, 168] width 363 height 71
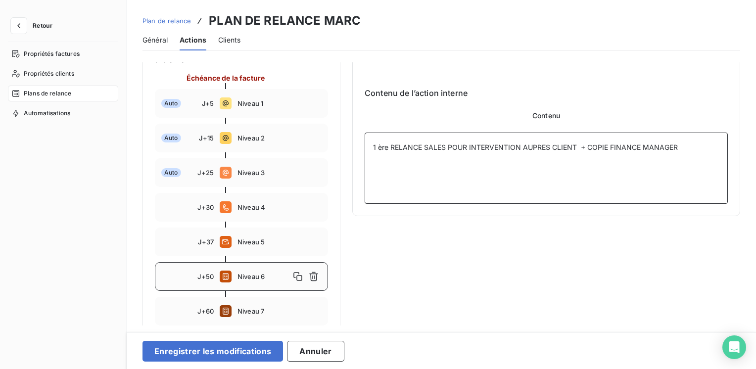
drag, startPoint x: 576, startPoint y: 145, endPoint x: 410, endPoint y: 146, distance: 166.3
click at [392, 148] on textarea "1 ère RELANCE SALES POUR INTERVENTION AUPRES CLIENT + COPIE FINANCE MANAGER" at bounding box center [546, 168] width 363 height 71
drag, startPoint x: 392, startPoint y: 145, endPoint x: 575, endPoint y: 146, distance: 183.1
click at [575, 146] on textarea "1 ère RELANCE SALES POUR INTERVENTION AUPRES CLIENT + COPIE FINANCE MANAGER" at bounding box center [546, 168] width 363 height 71
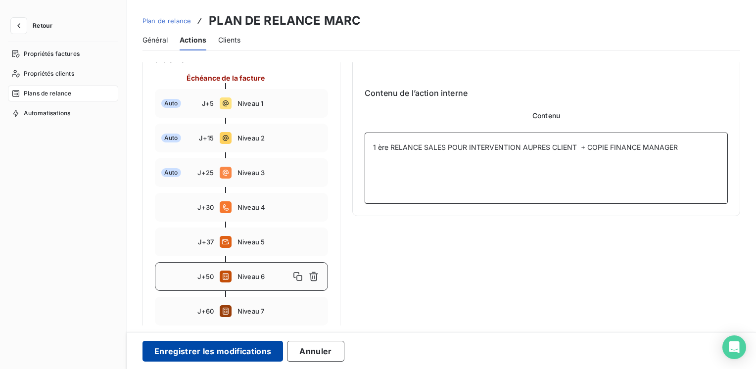
type textarea "1 ère RELANCE SALES POUR INTERVENTION AUPRES CLIENT + COPIE FINANCE MANAGER"
click at [198, 350] on button "Enregistrer les modifications" at bounding box center [213, 351] width 141 height 21
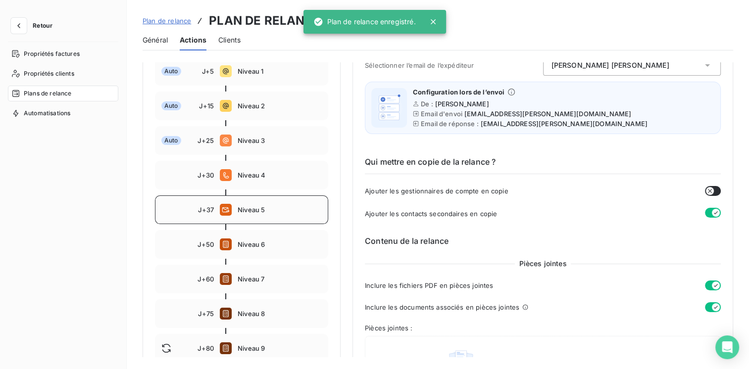
scroll to position [176, 0]
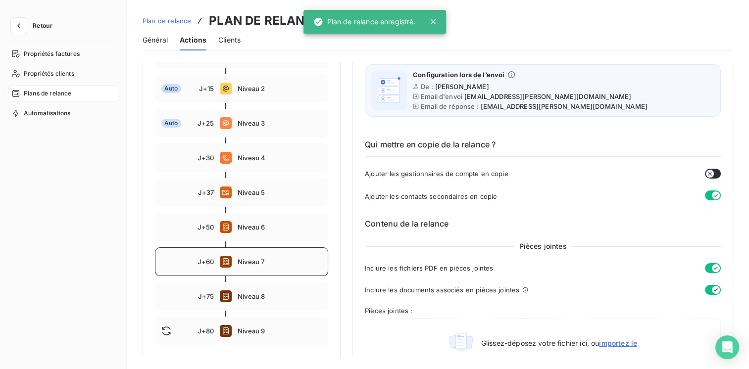
click at [255, 267] on div "J+60 Niveau 7" at bounding box center [241, 261] width 173 height 29
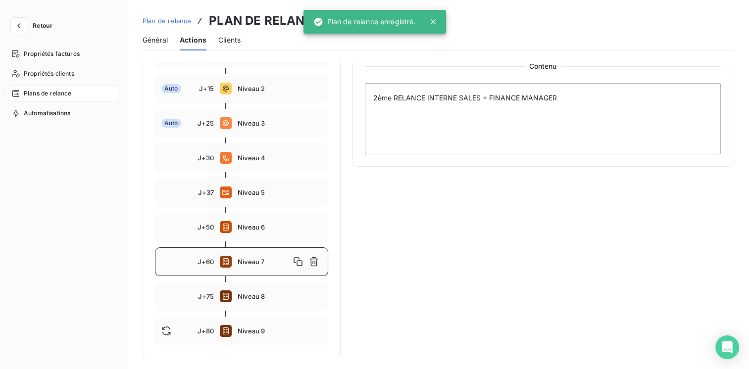
type input "60"
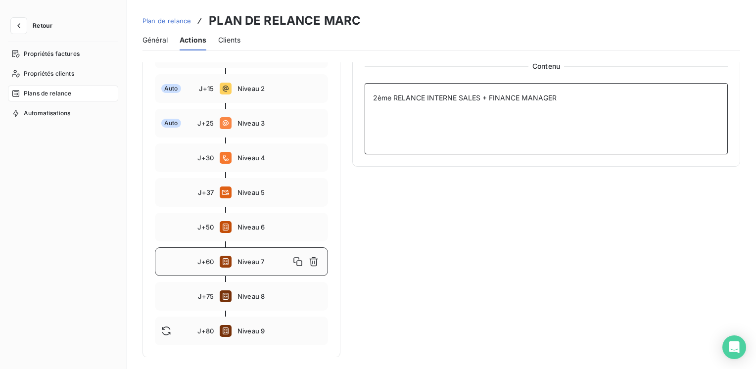
click at [482, 95] on textarea "2ème RELANCE INTERNE SALES + FINANCE MANAGER" at bounding box center [546, 118] width 363 height 71
paste textarea "RELANCE SALES POUR INTERVENTION AUPRES CLIENT"
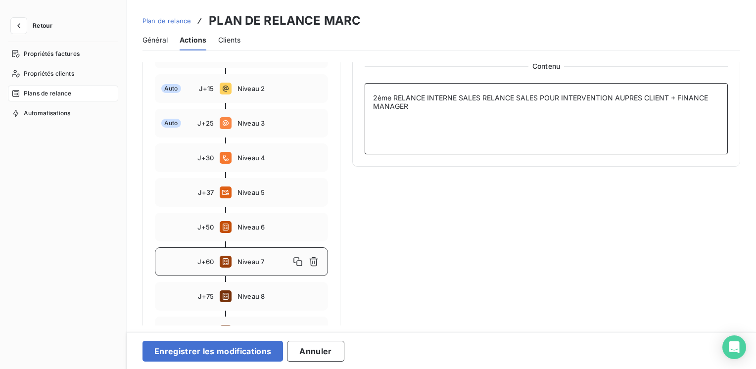
click at [394, 96] on textarea "2ème RELANCE INTERNE SALES RELANCE SALES POUR INTERVENTION AUPRES CLIENT + FINA…" at bounding box center [546, 118] width 363 height 71
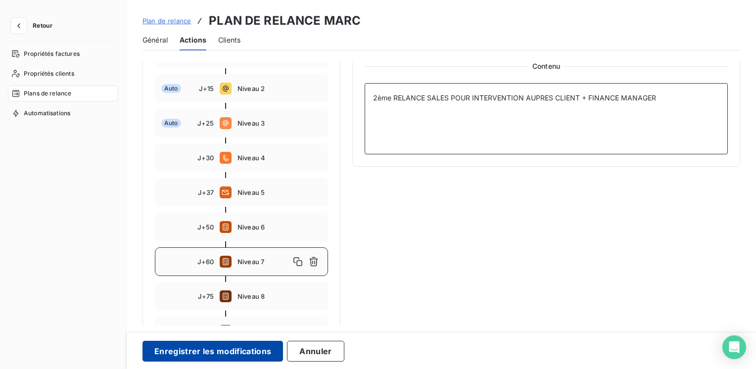
type textarea "2ème RELANCE SALES POUR INTERVENTION AUPRES CLIENT + FINANCE MANAGER"
click at [250, 349] on button "Enregistrer les modifications" at bounding box center [213, 351] width 141 height 21
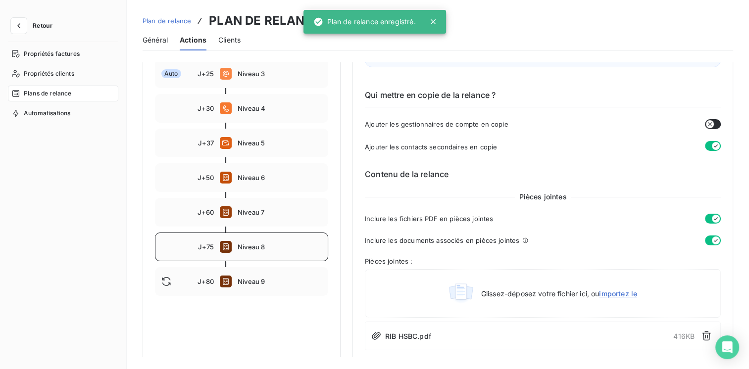
click at [273, 250] on div "J+75 Niveau 8" at bounding box center [241, 247] width 173 height 29
type input "75"
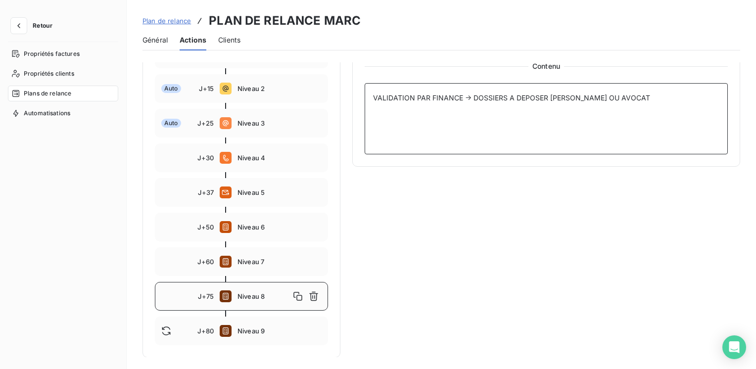
click at [374, 94] on textarea "VALIDATION PAR FINANCE → DOSSIERS A DEPOSER [PERSON_NAME] OU AVOCAT" at bounding box center [546, 118] width 363 height 71
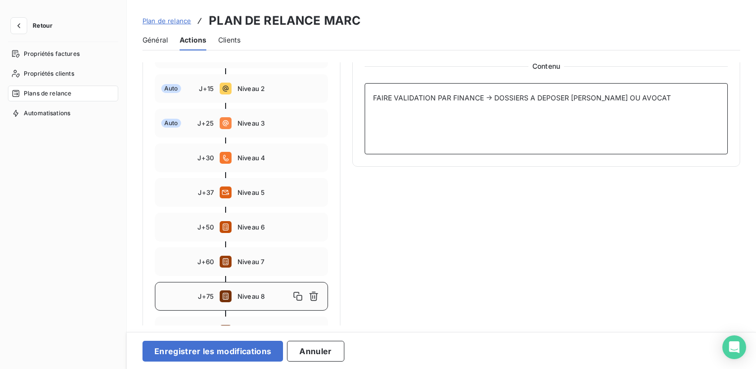
click at [416, 96] on textarea "FAIRE VALIDATION PAR FINANCE → DOSSIERS A DEPOSER [PERSON_NAME] OU AVOCAT" at bounding box center [546, 118] width 363 height 71
click at [414, 96] on textarea "FAIRE VALIDATION PAR FINANCE → DOSSIERS A DEPOSER [PERSON_NAME] OU AVOCAT" at bounding box center [546, 118] width 363 height 71
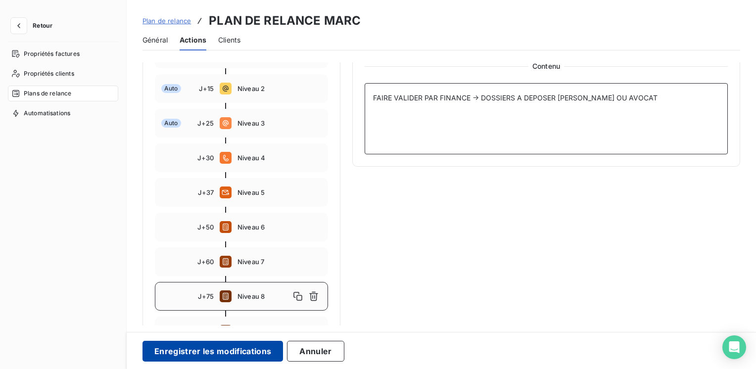
type textarea "FAIRE VALIDER PAR FINANCE → DOSSIERS A DEPOSER [PERSON_NAME] OU AVOCAT"
click at [222, 352] on button "Enregistrer les modifications" at bounding box center [213, 351] width 141 height 21
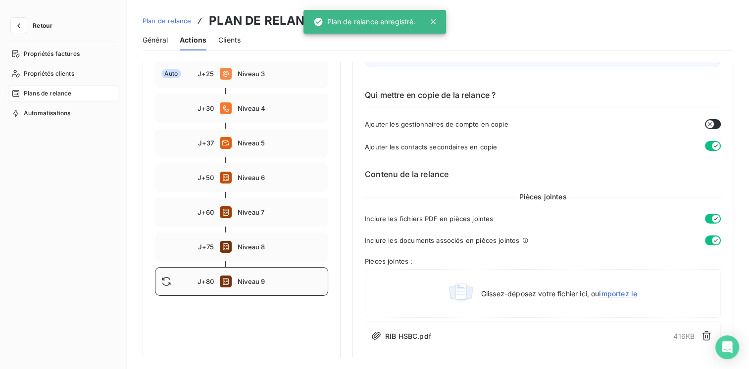
click at [252, 286] on div "J+80 Niveau 9" at bounding box center [241, 281] width 173 height 29
type input "80"
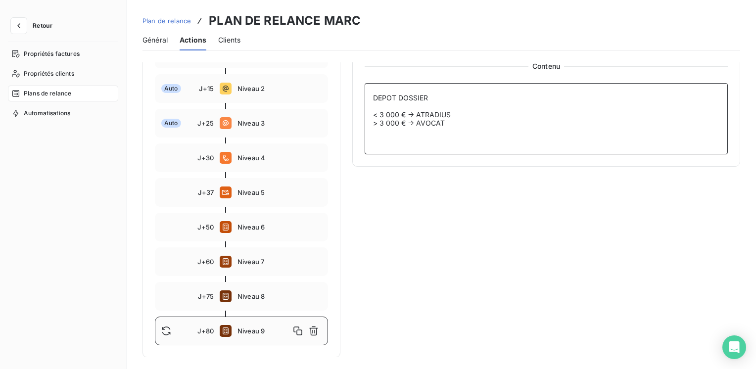
click at [426, 94] on textarea "DEPOT DOSSIER < 3 000 € → ATRADIUS > 3 000 € → AVOCAT" at bounding box center [546, 118] width 363 height 71
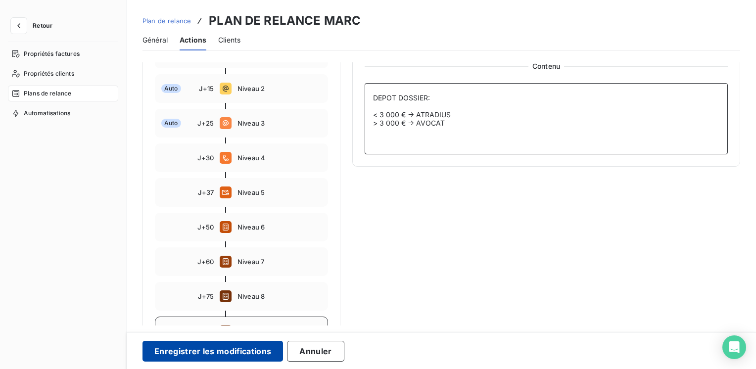
type textarea "DEPOT DOSSIER: < 3 000 € → ATRADIUS > 3 000 € → AVOCAT"
click at [251, 356] on button "Enregistrer les modifications" at bounding box center [213, 351] width 141 height 21
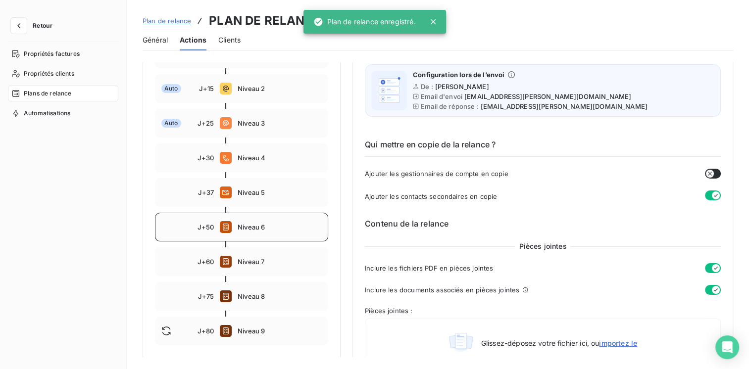
click at [277, 233] on div "J+50 Niveau 6" at bounding box center [241, 227] width 173 height 29
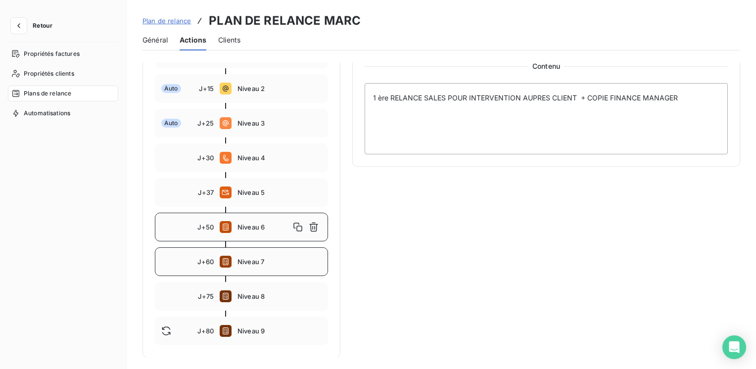
click at [257, 259] on span "Niveau 7" at bounding box center [280, 262] width 84 height 8
type input "60"
type textarea "2ème RELANCE SALES POUR INTERVENTION AUPRES CLIENT + FINANCE MANAGER"
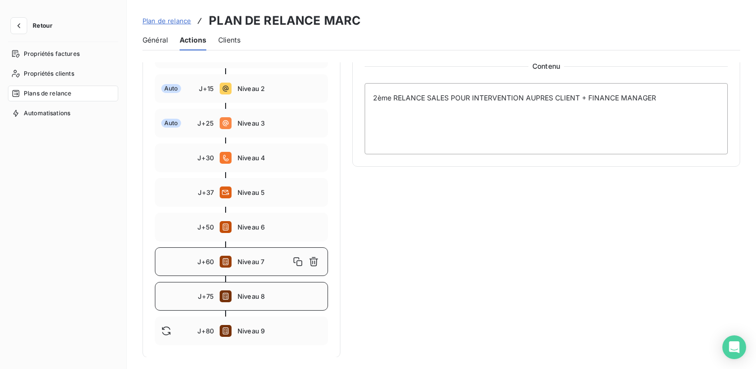
click at [240, 288] on div "J+75 Niveau 8" at bounding box center [241, 296] width 173 height 29
type input "75"
type textarea "FAIRE VALIDER PAR FINANCE → DOSSIERS A DEPOSER [PERSON_NAME] OU AVOCAT"
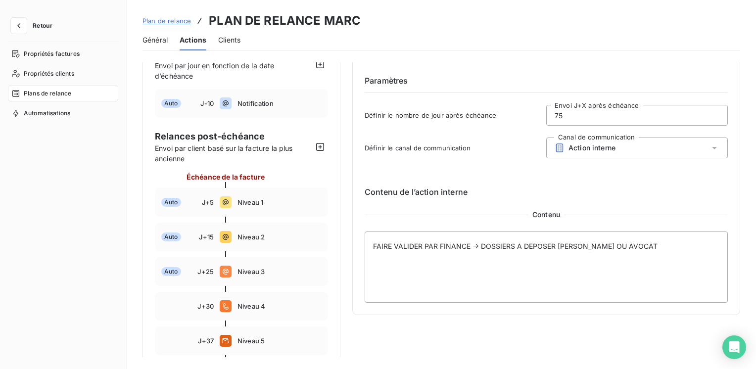
scroll to position [0, 0]
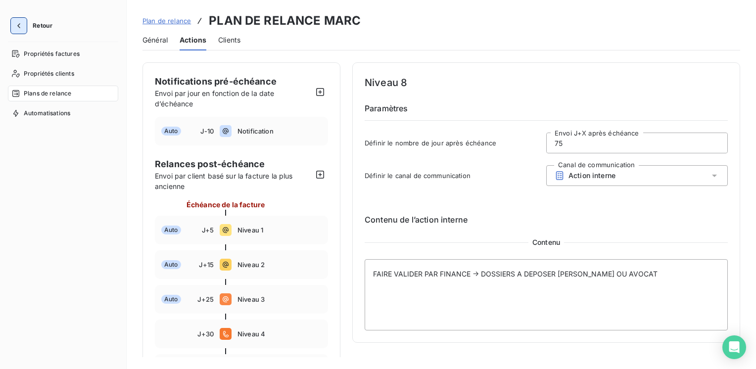
click at [20, 27] on icon "button" at bounding box center [19, 26] width 10 height 10
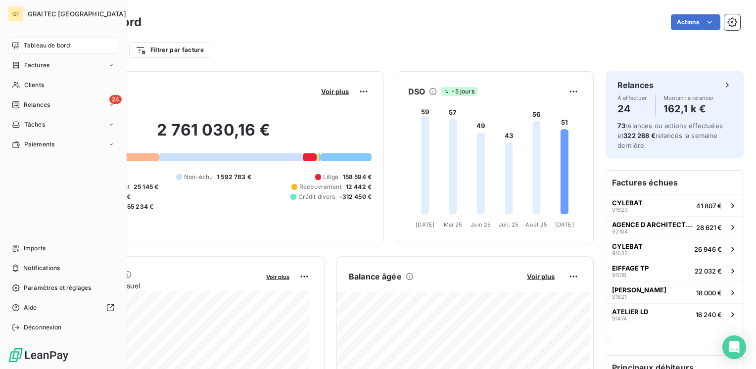
click at [39, 42] on span "Tableau de bord" at bounding box center [47, 45] width 46 height 9
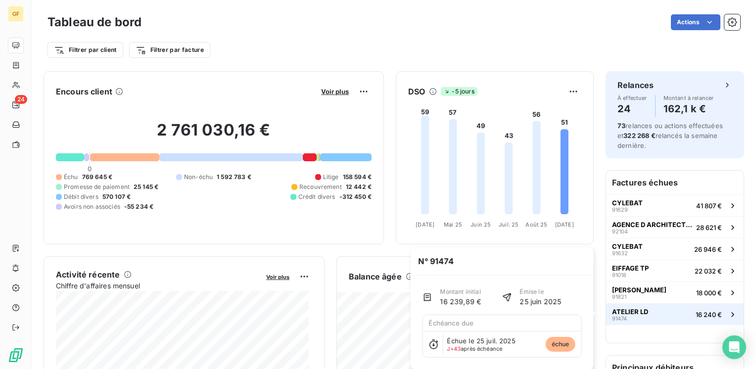
click at [629, 319] on div "ATELIER LD 91474" at bounding box center [630, 315] width 36 height 14
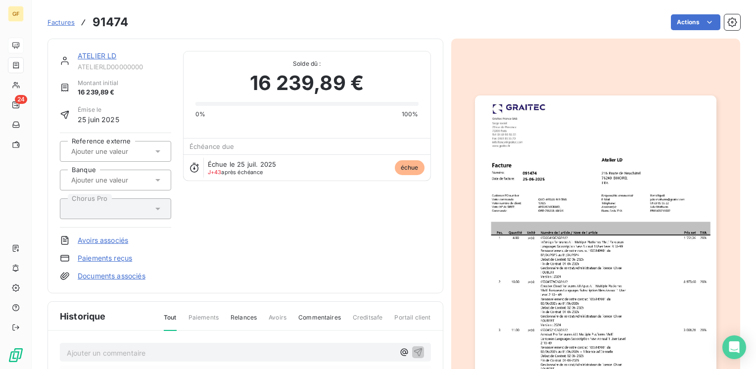
click at [97, 56] on link "ATELIER LD" at bounding box center [97, 55] width 39 height 8
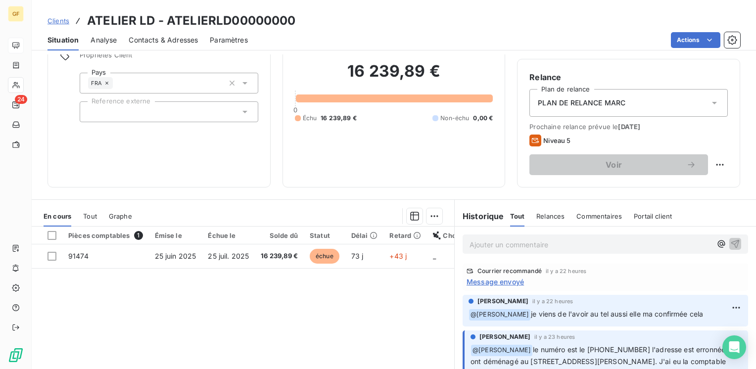
scroll to position [99, 0]
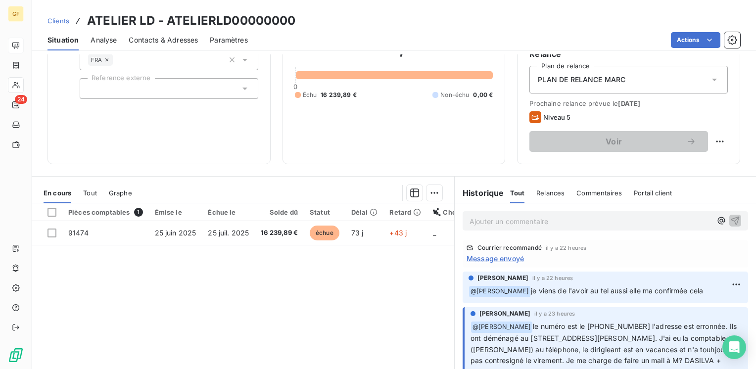
click at [470, 220] on p "Ajouter un commentaire ﻿" at bounding box center [591, 221] width 242 height 12
drag, startPoint x: 522, startPoint y: 218, endPoint x: 528, endPoint y: 216, distance: 6.1
click at [522, 218] on span "RETOUR CLIENT → PAIEMENT EN COURS" at bounding box center [540, 220] width 140 height 8
click at [731, 217] on icon "button" at bounding box center [735, 220] width 8 height 8
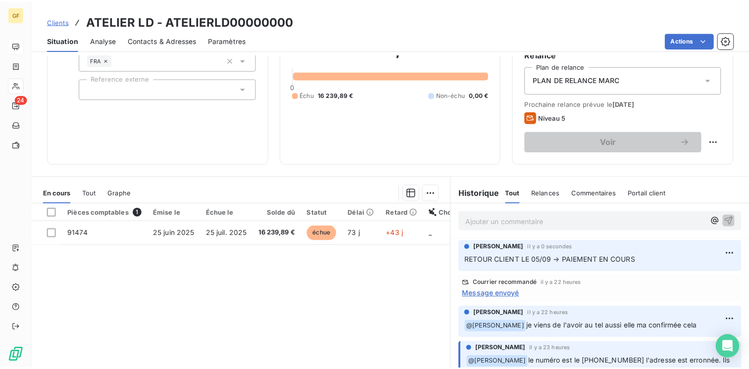
scroll to position [0, 0]
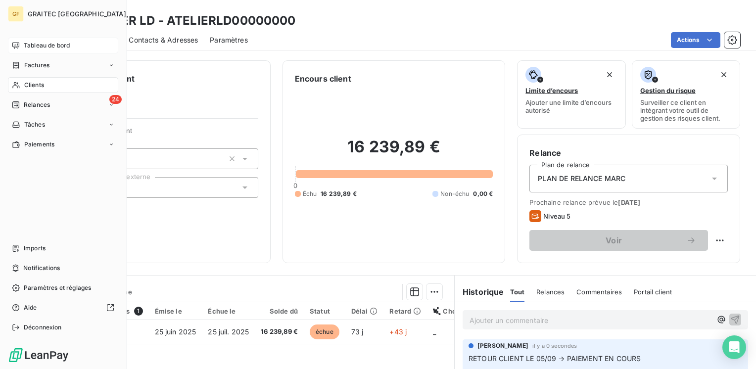
click at [31, 42] on span "Tableau de bord" at bounding box center [47, 45] width 46 height 9
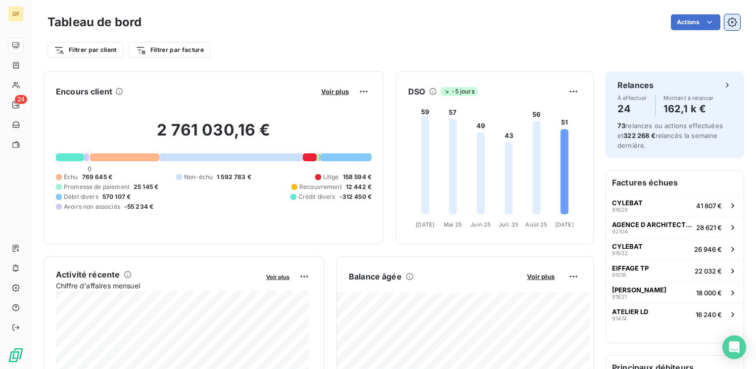
click at [730, 17] on button "button" at bounding box center [733, 22] width 16 height 16
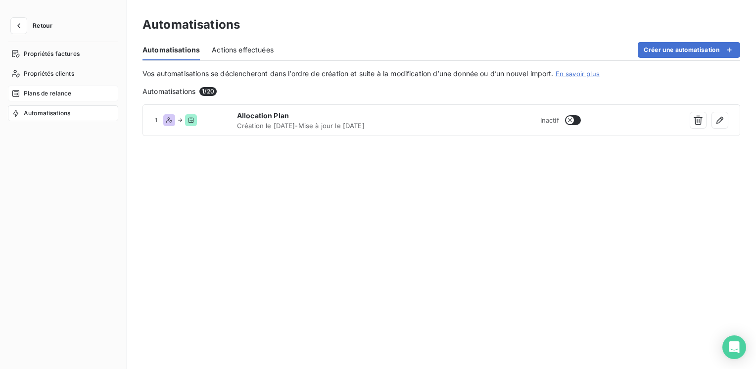
click at [60, 95] on span "Plans de relance" at bounding box center [48, 93] width 48 height 9
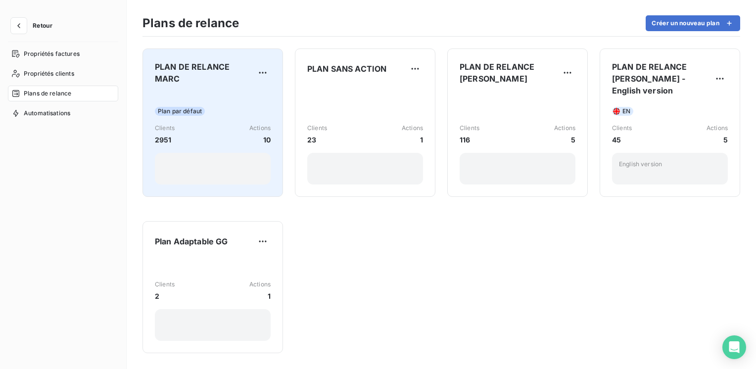
click at [238, 96] on div "Plan par défaut Clients 2951 Actions 10" at bounding box center [213, 139] width 116 height 92
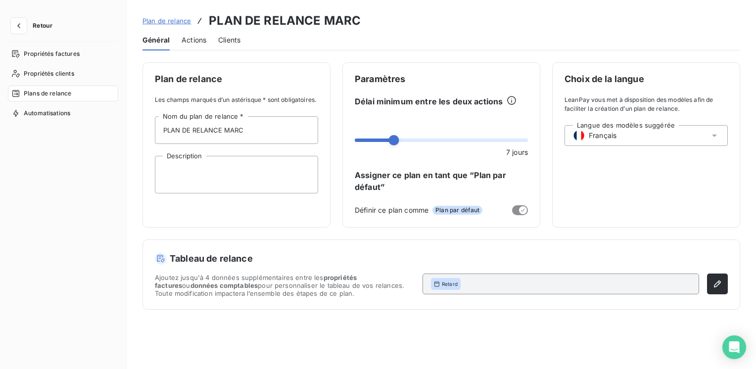
click at [193, 39] on span "Actions" at bounding box center [194, 40] width 25 height 10
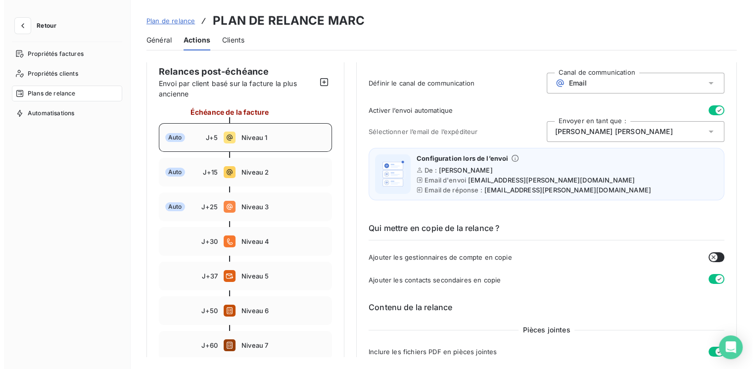
scroll to position [198, 0]
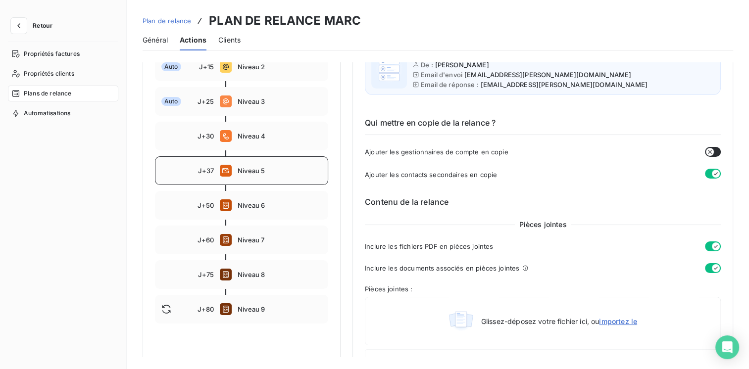
click at [262, 178] on div "J+37 Niveau 5" at bounding box center [241, 170] width 173 height 29
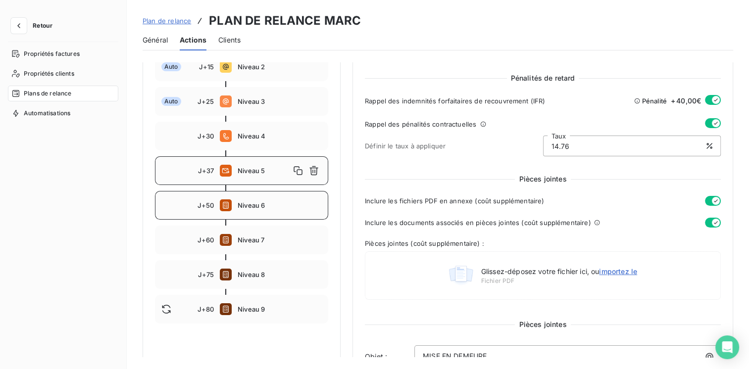
click at [285, 215] on div "J+50 Niveau 6" at bounding box center [241, 205] width 173 height 29
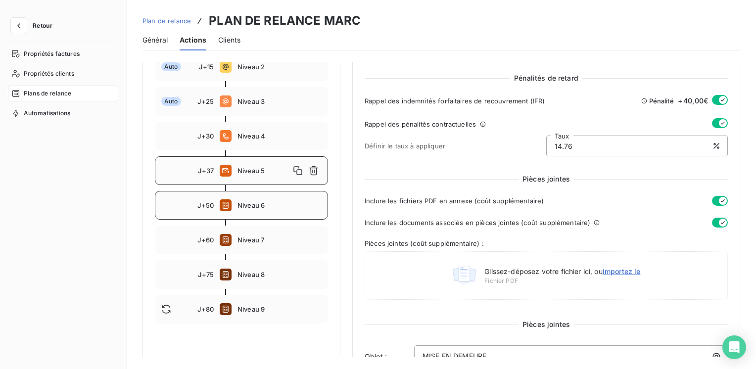
scroll to position [176, 0]
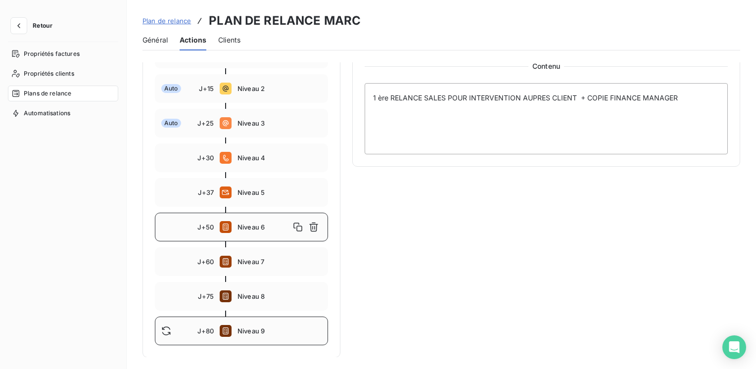
click at [261, 330] on span "Niveau 9" at bounding box center [280, 331] width 84 height 8
type input "80"
type textarea "DEPOT DOSSIER: < 3 000 € → ATRADIUS > 3 000 € → AVOCAT"
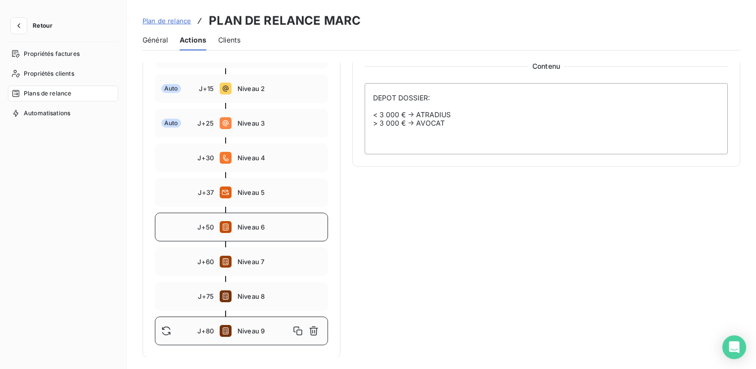
click at [213, 234] on div "J+50 Niveau 6" at bounding box center [241, 227] width 173 height 29
type input "50"
type textarea "1 ère RELANCE SALES POUR INTERVENTION AUPRES CLIENT + COPIE FINANCE MANAGER"
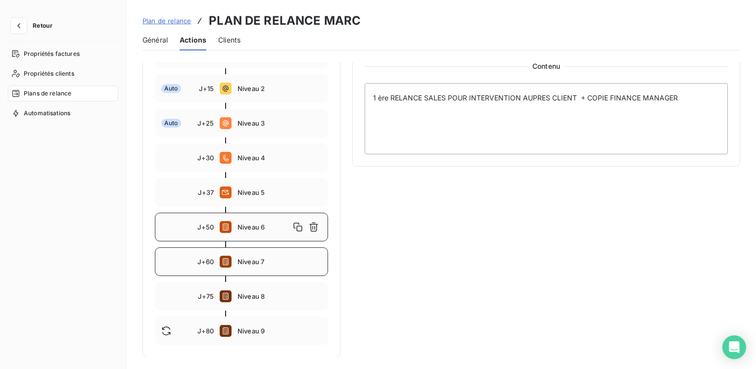
click at [256, 268] on div "J+60 Niveau 7" at bounding box center [241, 261] width 173 height 29
type input "60"
type textarea "2ème RELANCE SALES POUR INTERVENTION AUPRES CLIENT + FINANCE MANAGER"
click at [257, 230] on span "Niveau 6" at bounding box center [280, 227] width 84 height 8
type input "50"
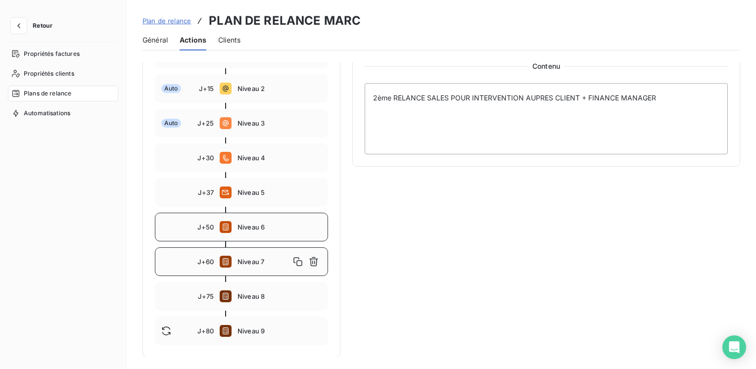
type textarea "1 ère RELANCE SALES POUR INTERVENTION AUPRES CLIENT + COPIE FINANCE MANAGER"
click at [255, 267] on div "J+60 Niveau 7" at bounding box center [241, 261] width 173 height 29
type input "60"
drag, startPoint x: 587, startPoint y: 96, endPoint x: 592, endPoint y: 93, distance: 6.2
click at [588, 96] on textarea "2ème RELANCE SALES POUR INTERVENTION AUPRES CLIENT + FINANCE MANAGER" at bounding box center [546, 118] width 363 height 71
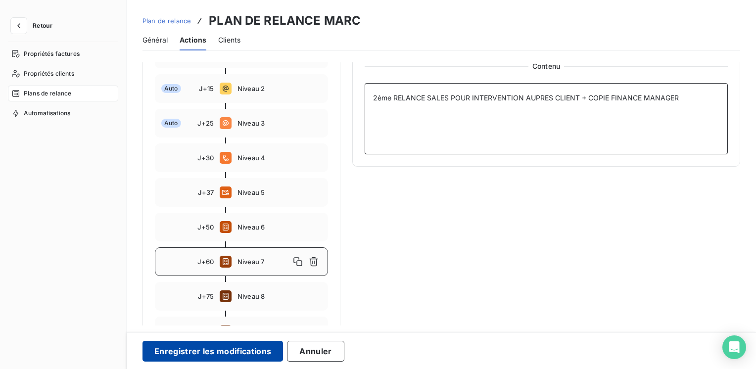
type textarea "2ème RELANCE SALES POUR INTERVENTION AUPRES CLIENT + COPIE FINANCE MANAGER"
click at [237, 349] on button "Enregistrer les modifications" at bounding box center [213, 351] width 141 height 21
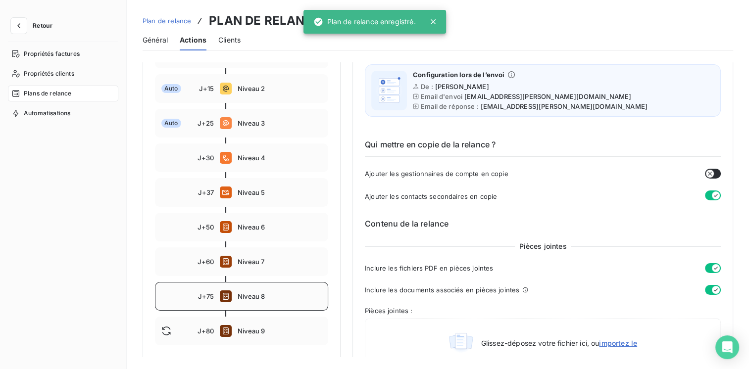
click at [256, 294] on span "Niveau 8" at bounding box center [280, 296] width 84 height 8
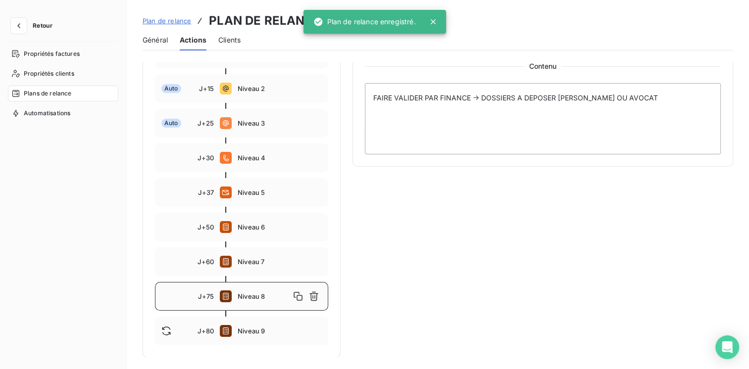
type input "75"
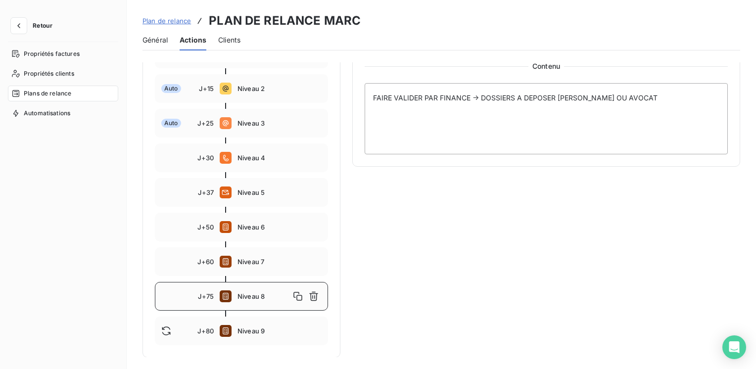
click at [44, 25] on span "Retour" at bounding box center [43, 26] width 20 height 6
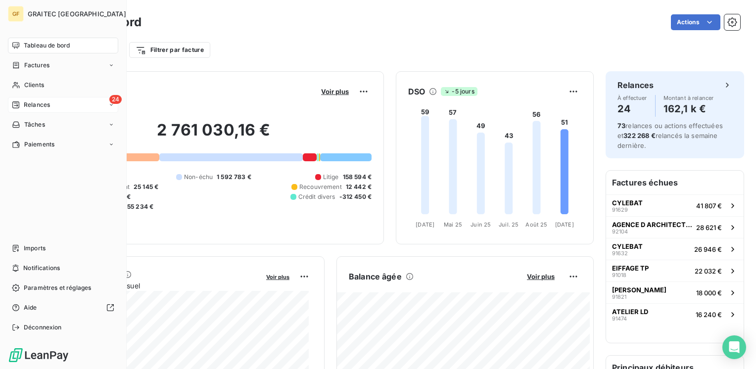
click at [39, 103] on span "Relances" at bounding box center [37, 104] width 26 height 9
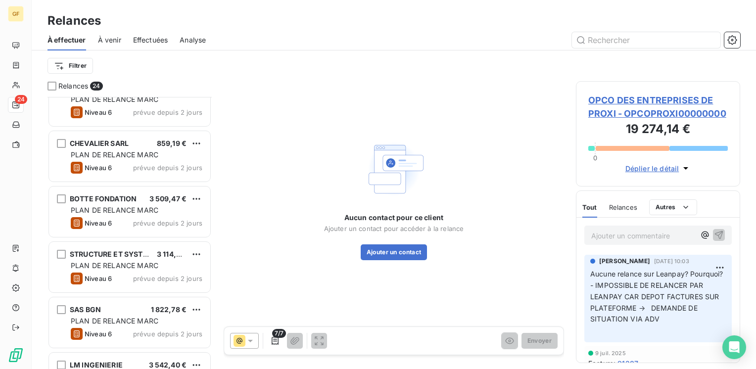
scroll to position [742, 0]
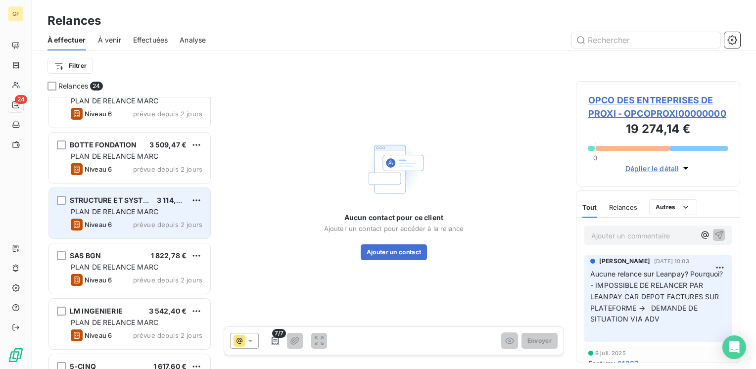
click at [162, 207] on div "PLAN DE RELANCE MARC" at bounding box center [137, 212] width 132 height 10
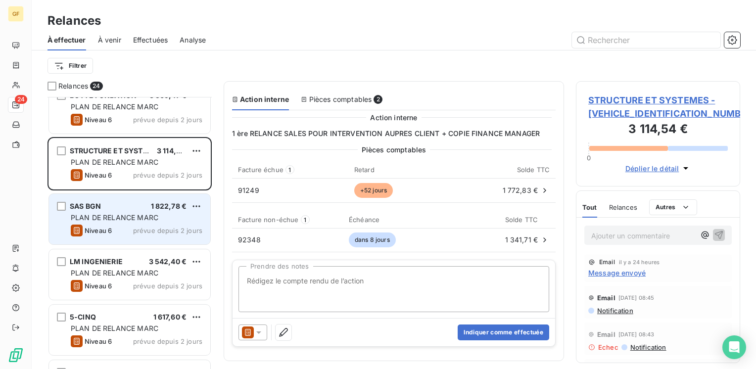
scroll to position [841, 0]
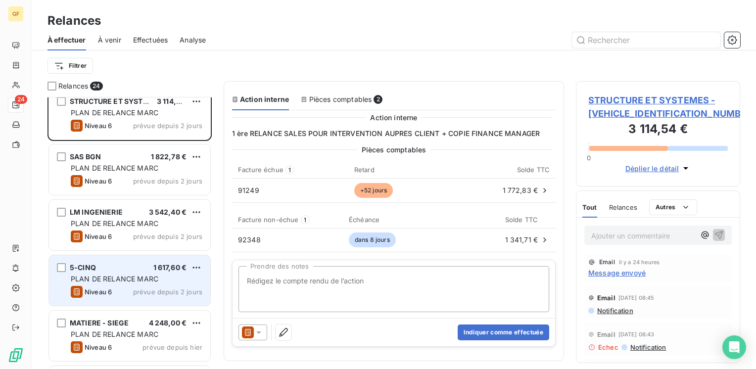
click at [108, 278] on span "PLAN DE RELANCE MARC" at bounding box center [115, 279] width 88 height 8
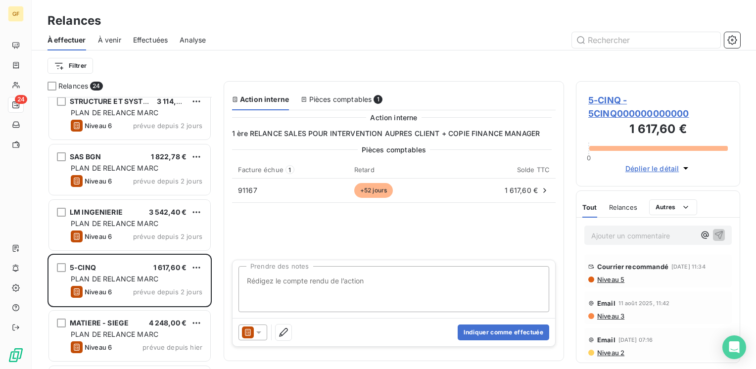
click at [338, 101] on div "Pièces comptables 1" at bounding box center [342, 100] width 82 height 10
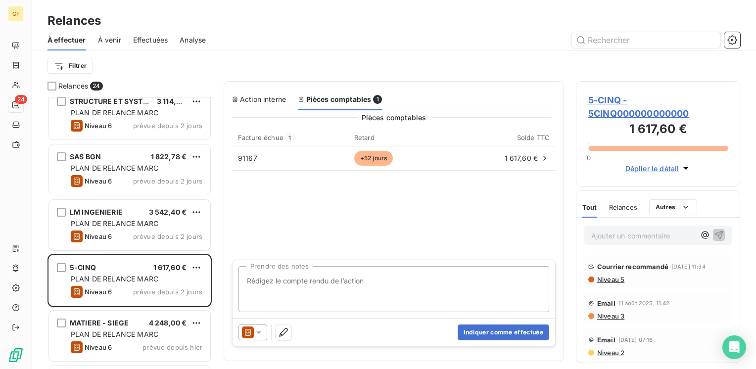
click at [267, 96] on div "Action interne" at bounding box center [259, 100] width 54 height 10
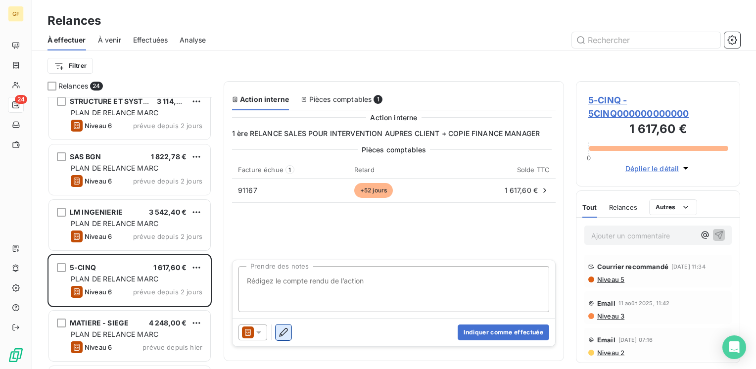
click at [281, 332] on icon "button" at bounding box center [284, 333] width 10 height 10
click at [283, 332] on icon "button" at bounding box center [283, 332] width 8 height 9
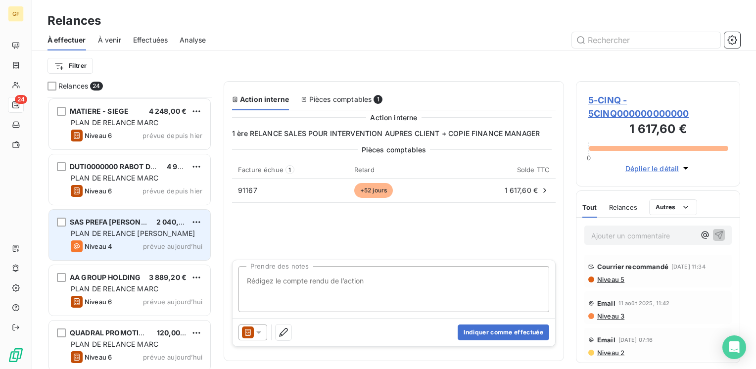
scroll to position [1058, 0]
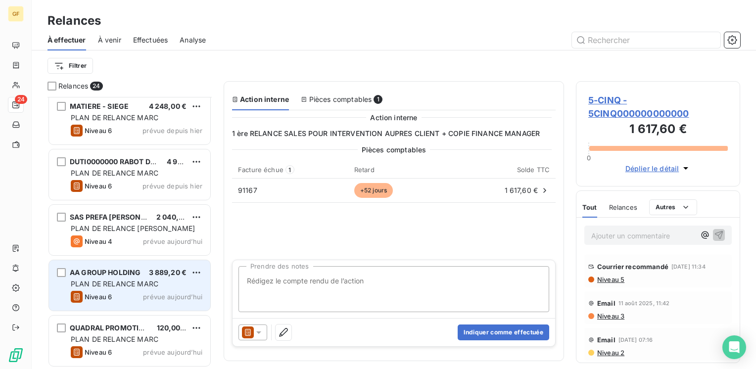
click at [156, 282] on span "PLAN DE RELANCE MARC" at bounding box center [115, 284] width 88 height 8
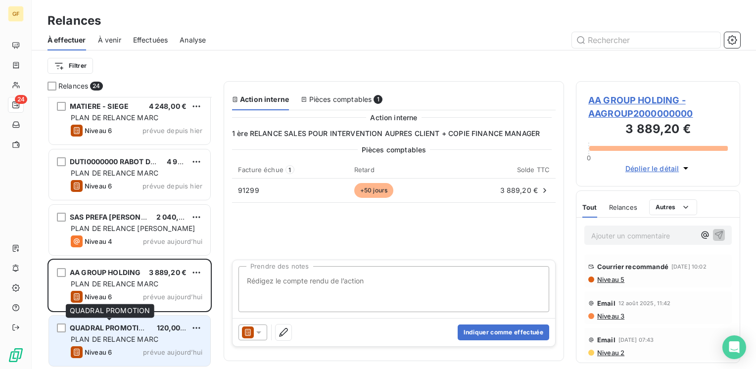
click at [146, 332] on span "QUADRAL PROMOTION" at bounding box center [110, 328] width 80 height 8
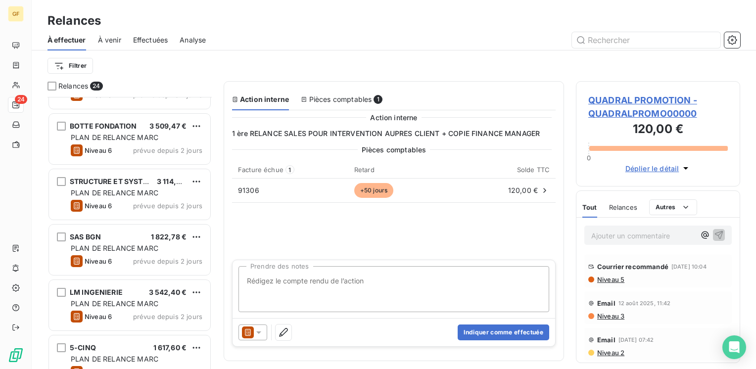
scroll to position [464, 0]
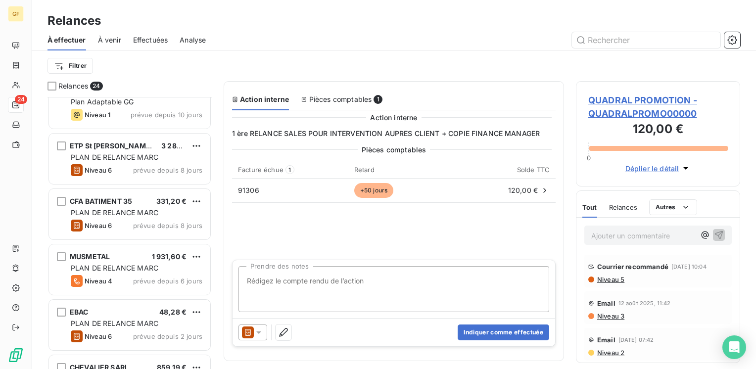
click at [256, 332] on icon at bounding box center [259, 333] width 10 height 10
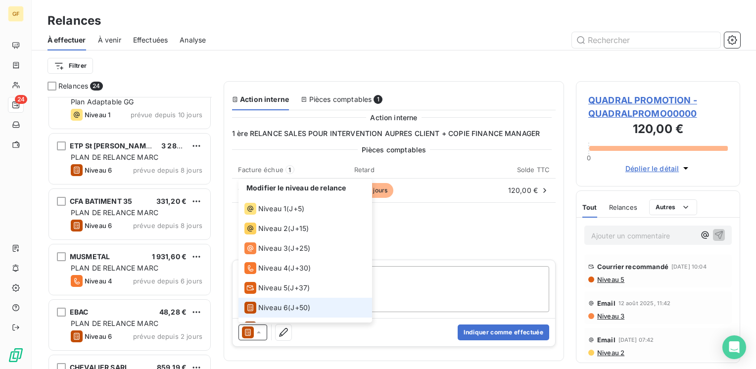
click at [256, 332] on icon at bounding box center [259, 333] width 10 height 10
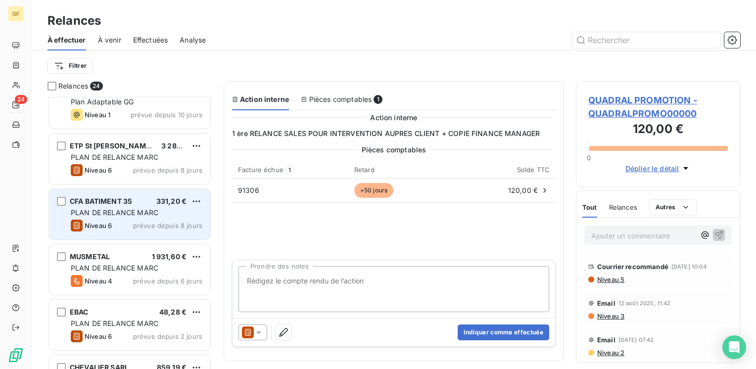
click at [176, 221] on div "Niveau 6 prévue depuis 8 jours" at bounding box center [137, 226] width 132 height 12
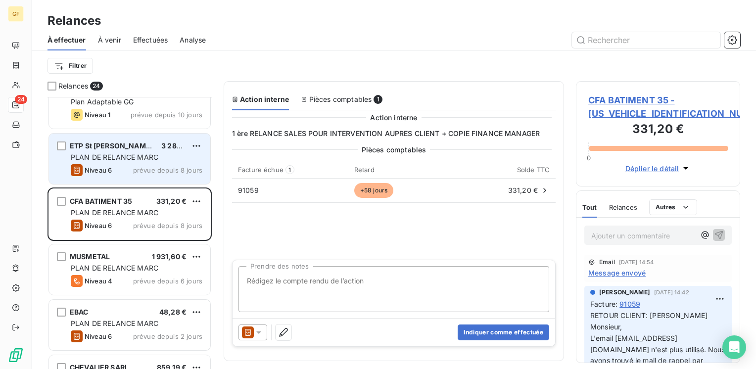
click at [170, 164] on div "Niveau 6 prévue depuis 8 jours" at bounding box center [137, 170] width 132 height 12
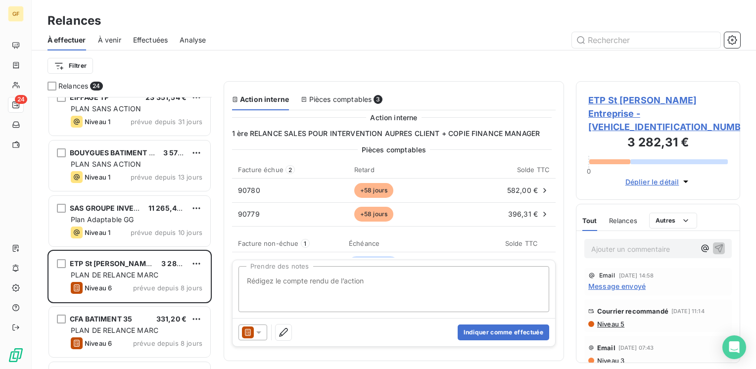
scroll to position [396, 0]
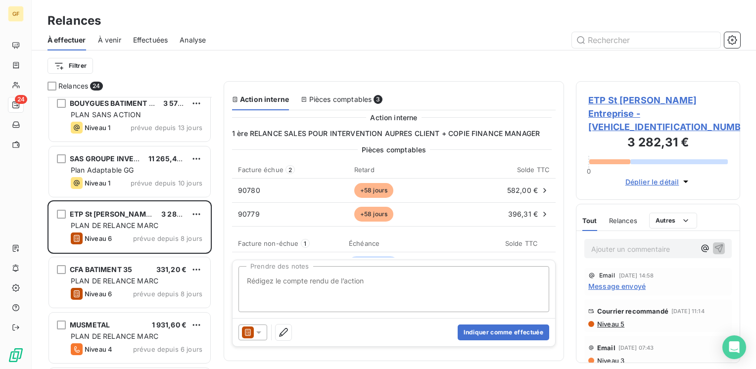
click at [112, 227] on span "PLAN DE RELANCE MARC" at bounding box center [115, 225] width 88 height 8
click at [495, 327] on button "Indiquer comme effectuée" at bounding box center [504, 333] width 92 height 16
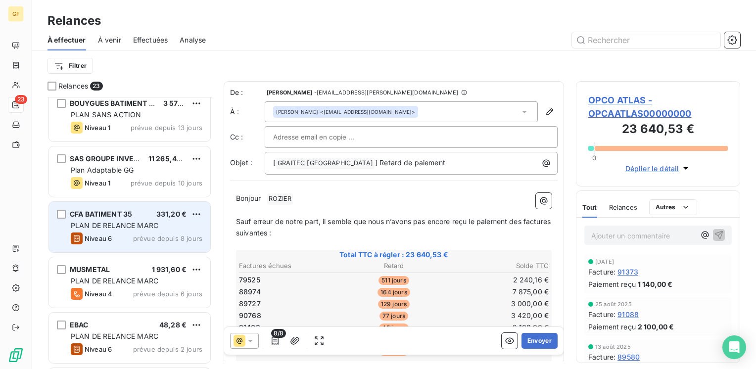
click at [160, 219] on div "CFA BATIMENT 35 331,20 € PLAN DE RELANCE [PERSON_NAME] 6 prévue depuis 8 jours" at bounding box center [129, 227] width 161 height 50
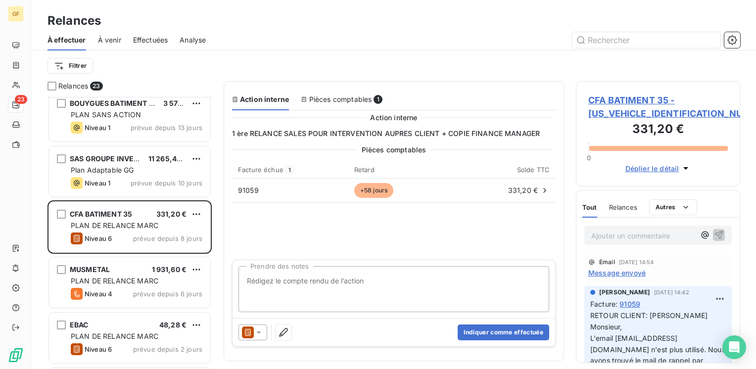
click at [146, 37] on span "Effectuées" at bounding box center [150, 40] width 35 height 10
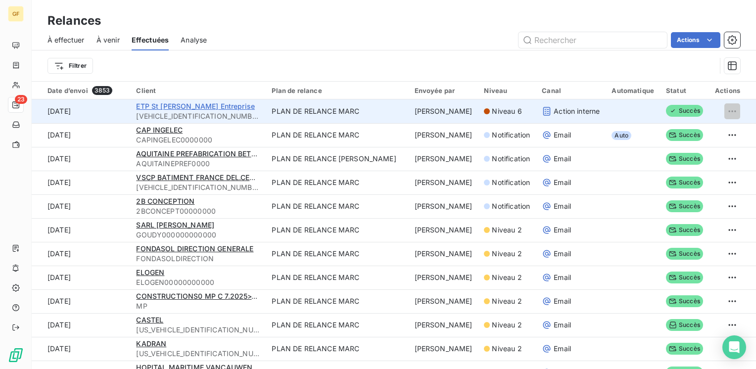
click at [199, 106] on span "ETP St [PERSON_NAME] Entreprise" at bounding box center [195, 106] width 119 height 8
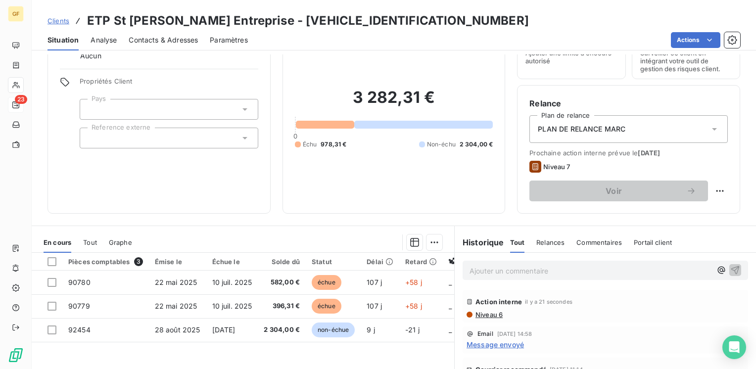
scroll to position [99, 0]
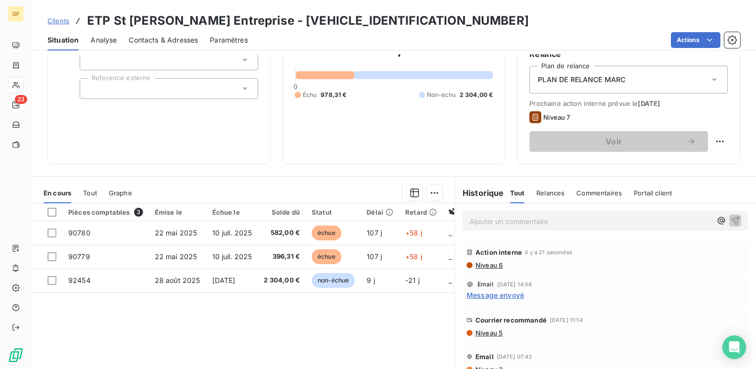
click at [481, 266] on span "Niveau 6" at bounding box center [489, 265] width 28 height 8
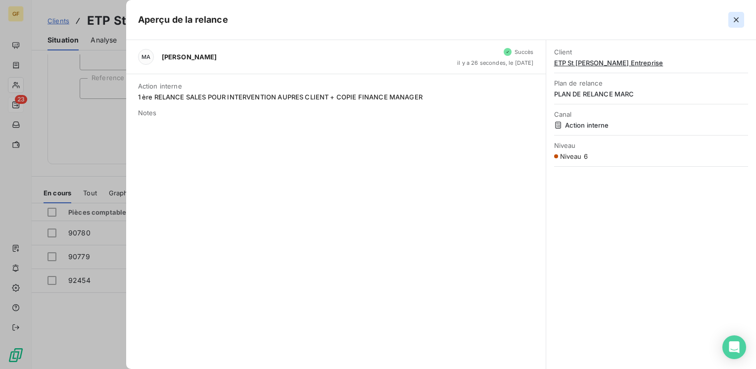
click at [735, 17] on icon "button" at bounding box center [736, 20] width 10 height 10
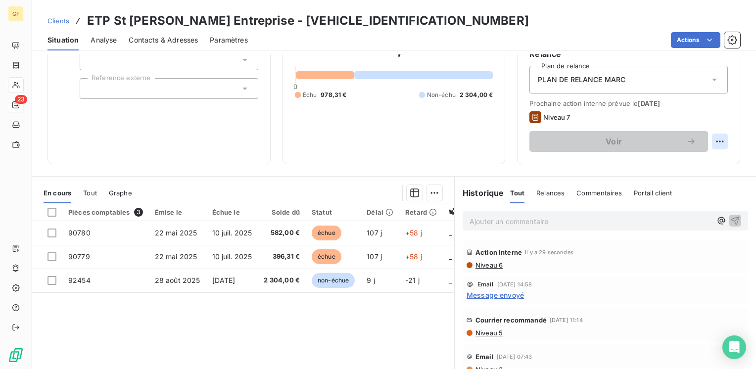
click at [713, 139] on html "GF 23 Clients ETP St [PERSON_NAME] Entreprise - [VEHICLE_IDENTIFICATION_NUMBER]…" at bounding box center [378, 184] width 756 height 369
click at [669, 158] on div "Replanifier cette action" at bounding box center [672, 163] width 89 height 16
select select "8"
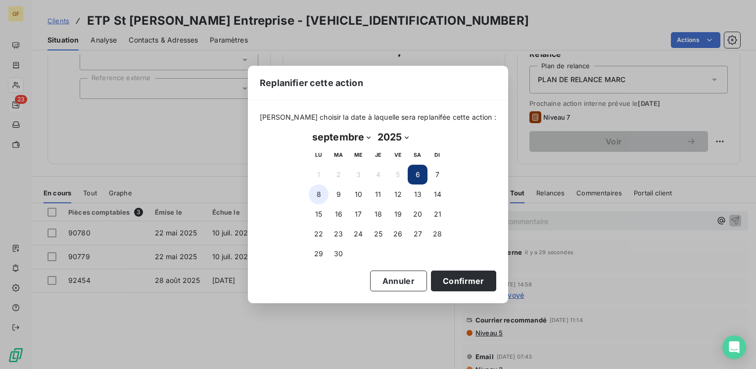
click at [319, 197] on button "8" at bounding box center [319, 195] width 20 height 20
click at [443, 279] on button "Confirmer" at bounding box center [463, 281] width 65 height 21
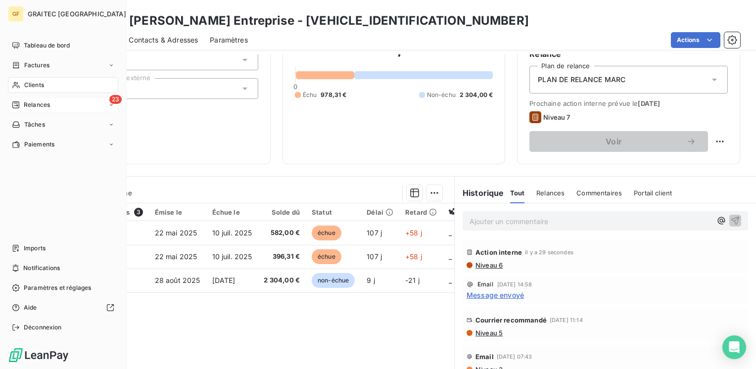
click at [38, 104] on span "Relances" at bounding box center [37, 104] width 26 height 9
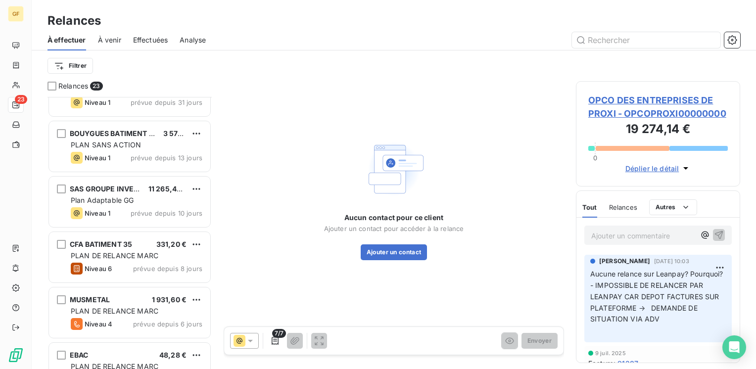
scroll to position [396, 0]
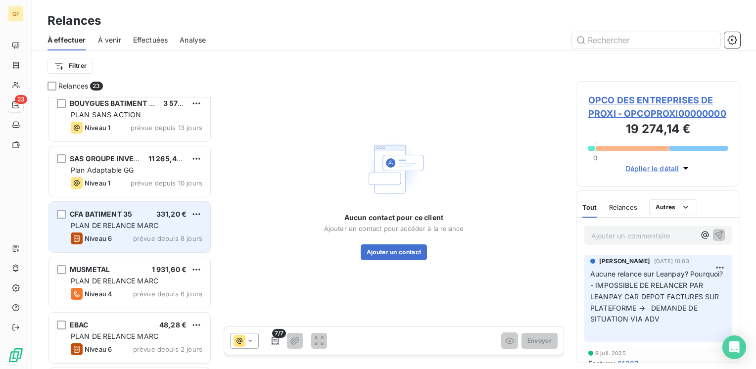
click at [137, 219] on div "CFA BATIMENT 35 331,20 € PLAN DE RELANCE [PERSON_NAME] 6 prévue depuis 8 jours" at bounding box center [129, 227] width 161 height 50
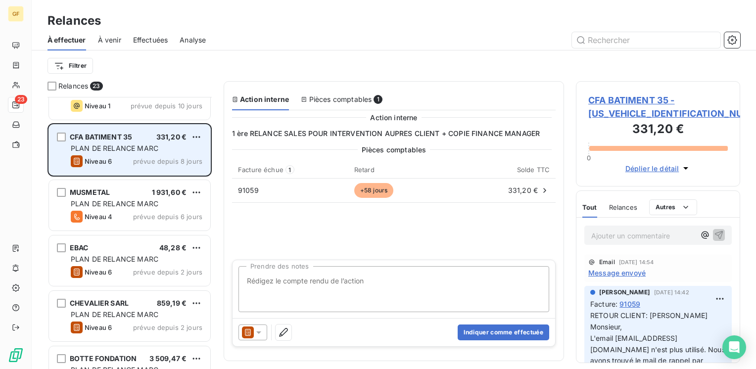
scroll to position [495, 0]
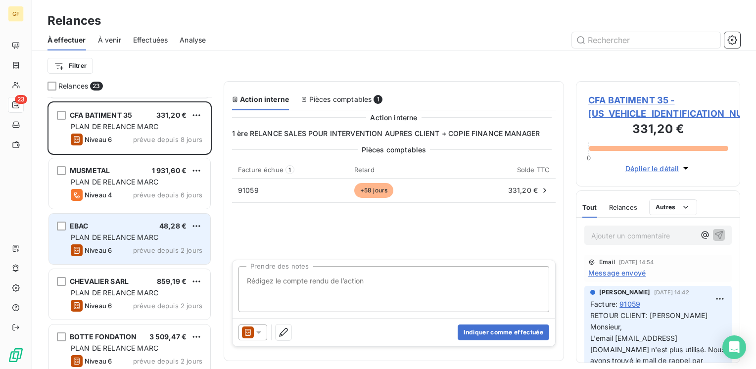
click at [152, 242] on div "PLAN DE RELANCE MARC" at bounding box center [137, 238] width 132 height 10
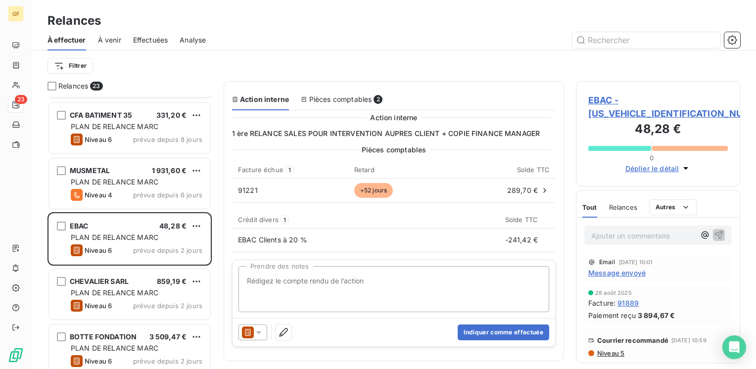
click at [608, 268] on span "Message envoyé" at bounding box center [616, 273] width 57 height 10
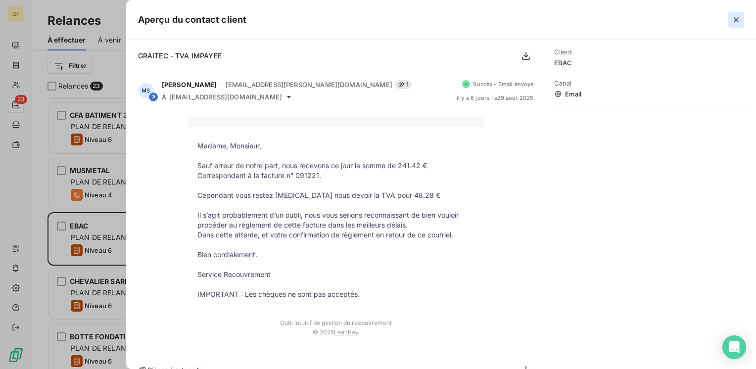
click at [736, 21] on icon "button" at bounding box center [736, 20] width 10 height 10
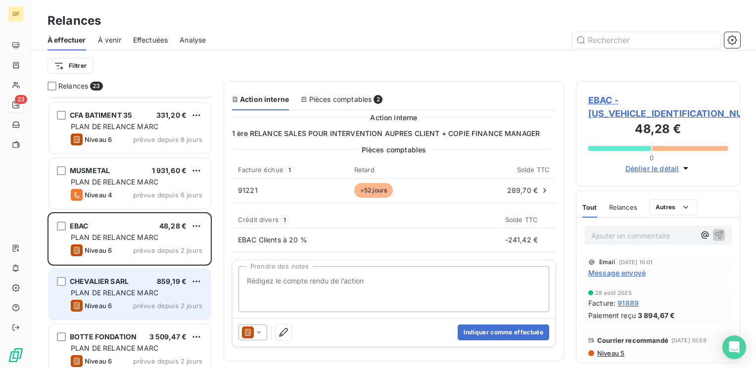
click at [140, 289] on span "PLAN DE RELANCE MARC" at bounding box center [115, 293] width 88 height 8
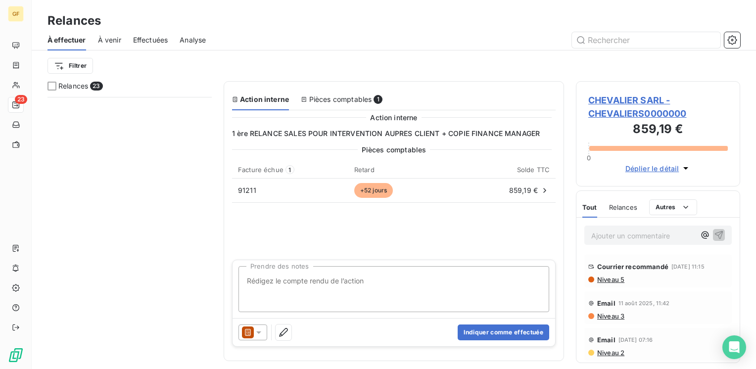
scroll to position [99, 0]
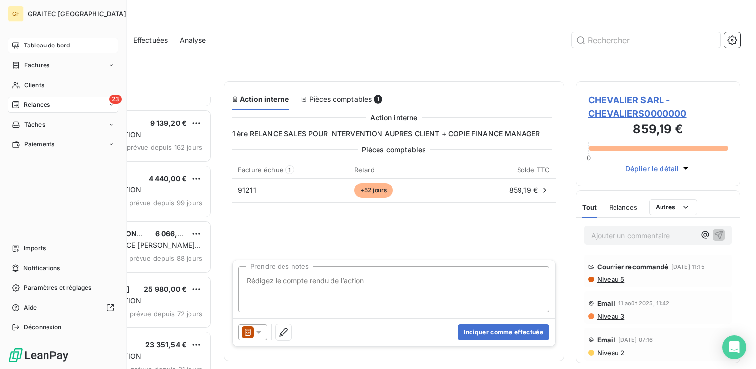
click at [34, 46] on span "Tableau de bord" at bounding box center [47, 45] width 46 height 9
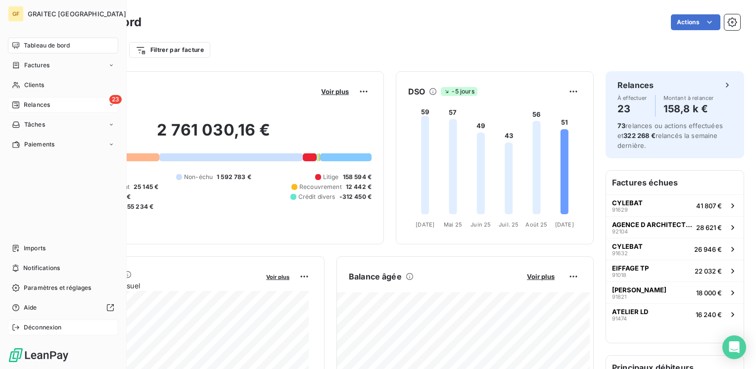
click at [56, 328] on span "Déconnexion" at bounding box center [43, 327] width 38 height 9
